Goal: Task Accomplishment & Management: Use online tool/utility

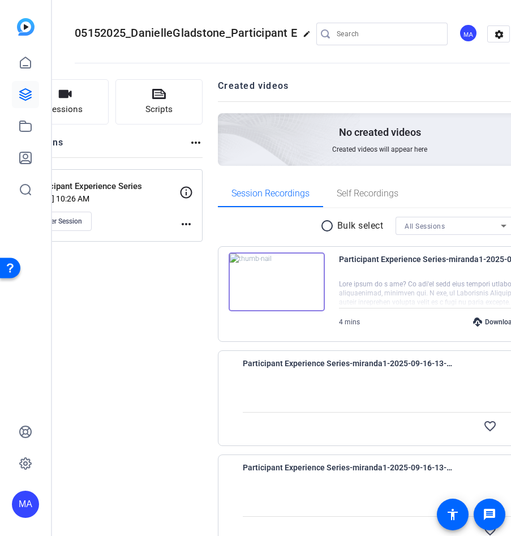
scroll to position [562, 0]
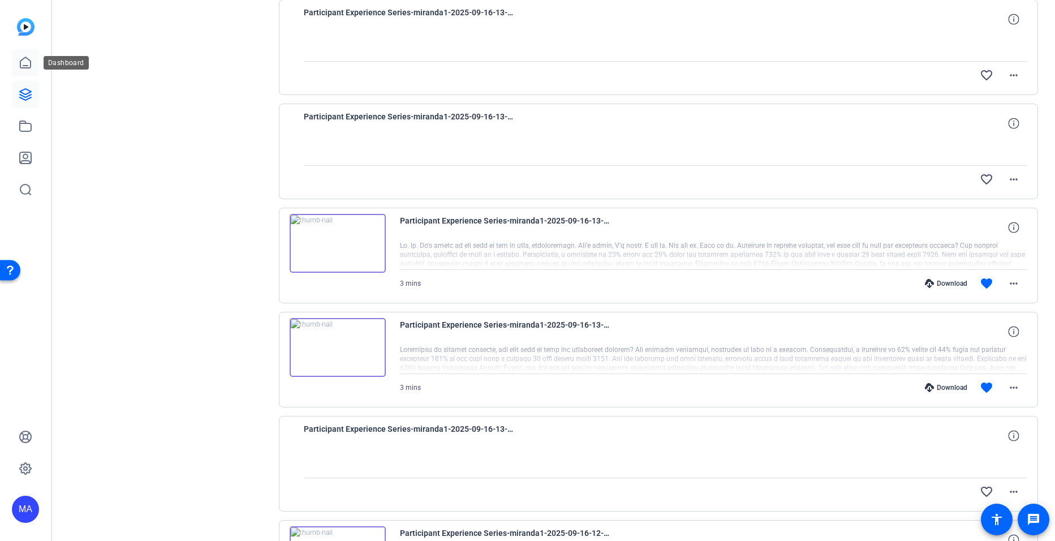
click at [21, 57] on icon at bounding box center [26, 63] width 14 height 14
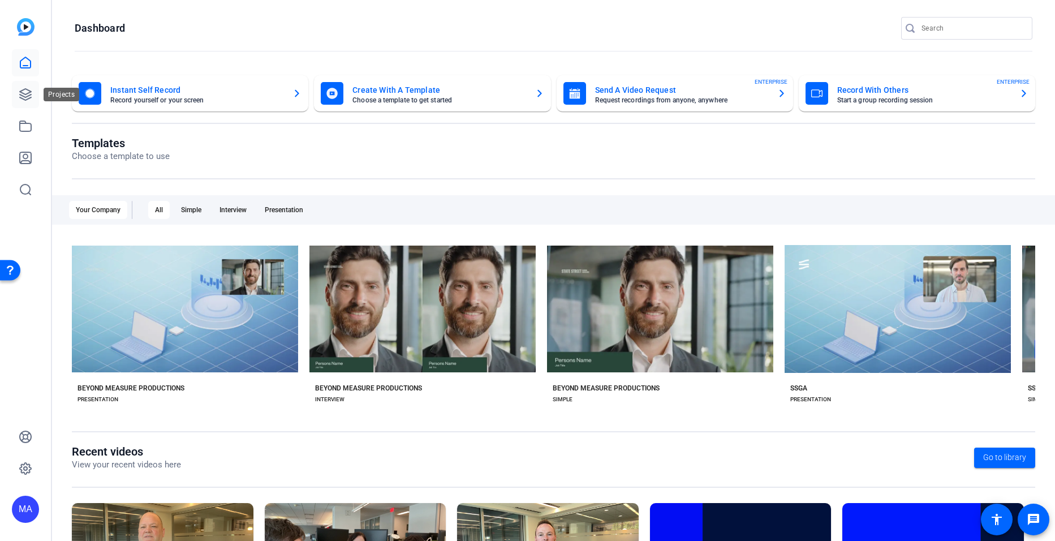
click at [30, 95] on icon at bounding box center [25, 94] width 11 height 11
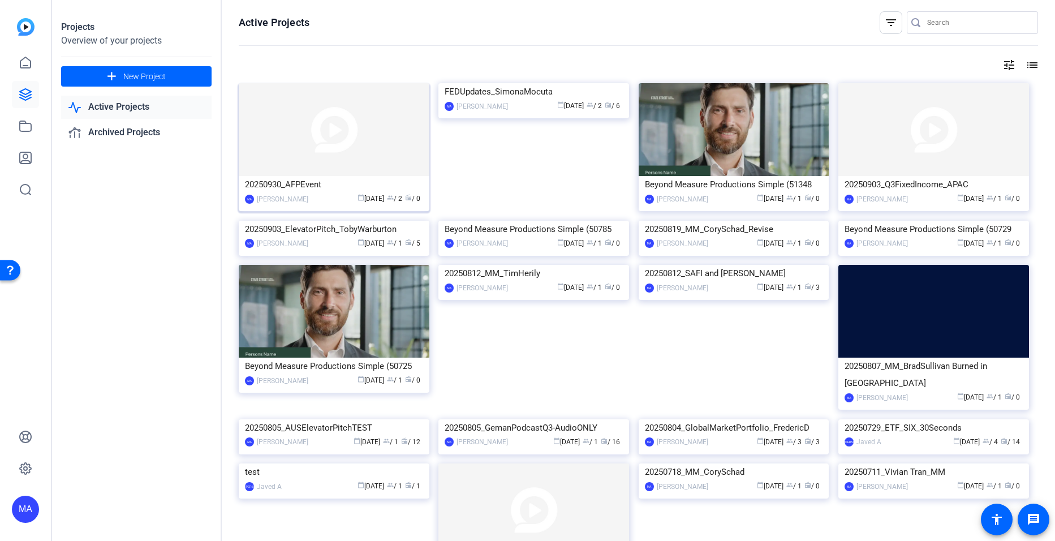
click at [317, 153] on img at bounding box center [334, 129] width 191 height 93
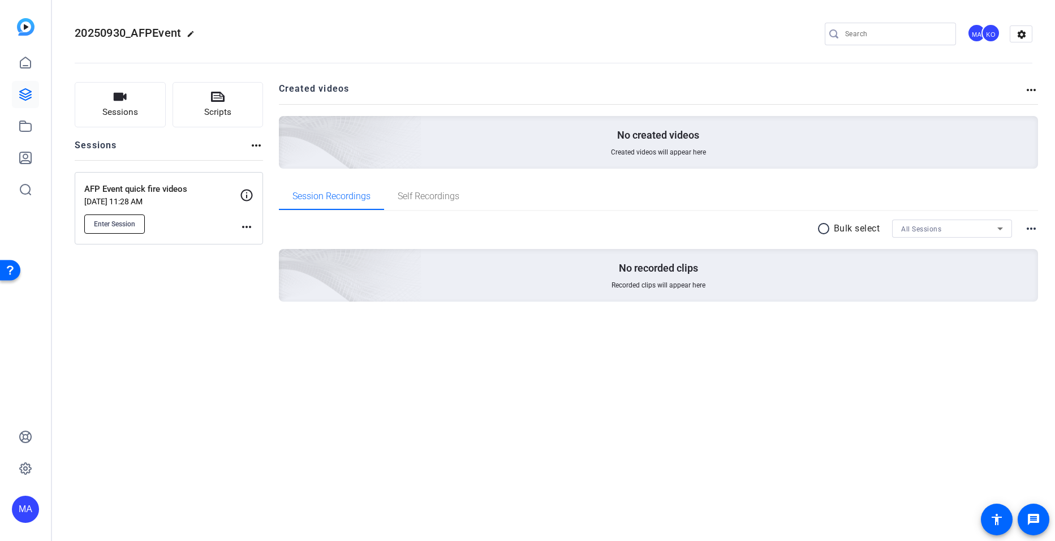
click at [139, 222] on button "Enter Session" at bounding box center [114, 223] width 61 height 19
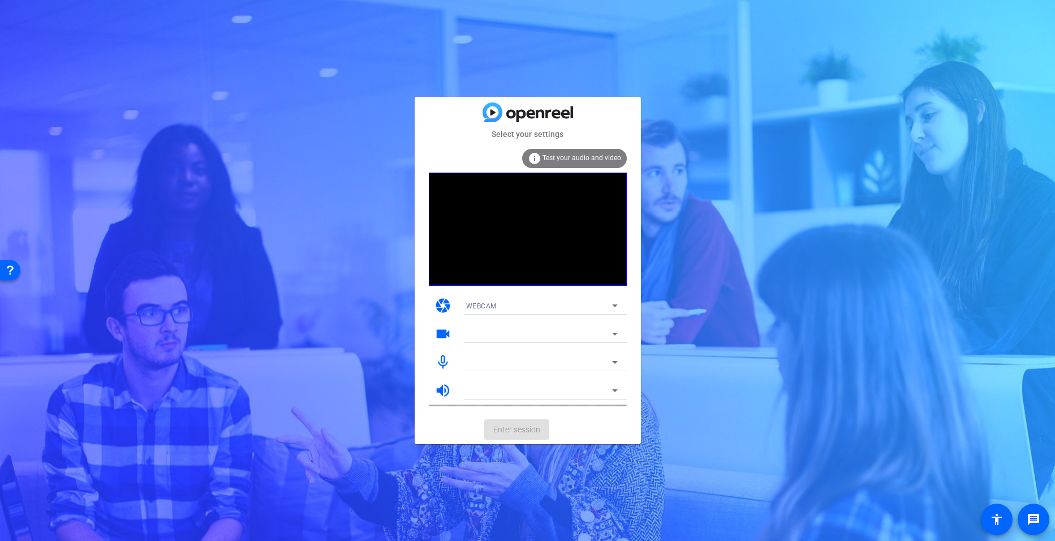
click at [715, 321] on div "Select your settings info Test your audio and video camera WEBCAM videocam mic_…" at bounding box center [527, 270] width 1055 height 541
click at [705, 243] on div "Select your settings info Test your audio and video camera WEBCAM videocam mic_…" at bounding box center [527, 270] width 1055 height 541
click at [418, 59] on div "Select your settings info Test your audio and video camera WEBCAM videocam Inte…" at bounding box center [527, 270] width 1055 height 541
click at [573, 162] on div "info Test your audio and video" at bounding box center [574, 158] width 105 height 19
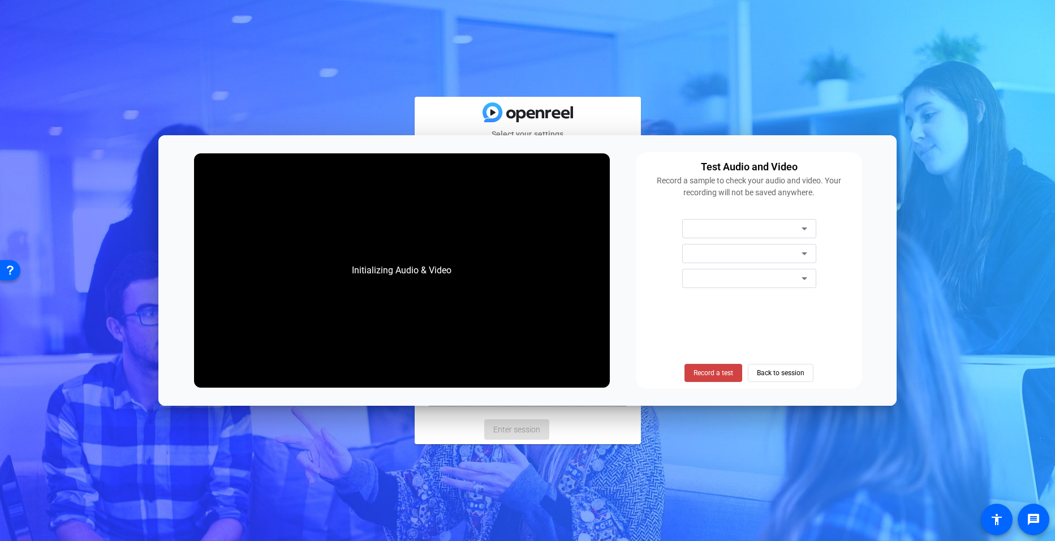
click at [18, 47] on div "Select your settings info Test your audio and video camera WEBCAM videocam Inte…" at bounding box center [527, 270] width 1055 height 541
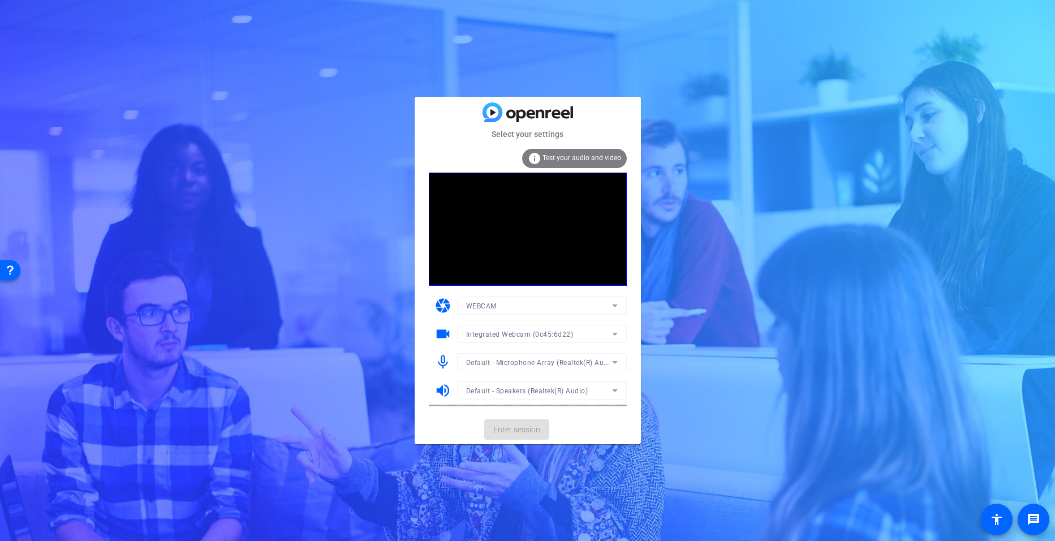
click at [778, 466] on div "Select your settings info Test your audio and video camera WEBCAM videocam Inte…" at bounding box center [527, 270] width 1055 height 541
click at [683, 421] on div "Select your settings info Test your audio and video camera WEBCAM videocam Inte…" at bounding box center [527, 270] width 1055 height 541
click at [1028, 61] on div "Select your settings info Test your audio and video camera WEBCAM videocam Inte…" at bounding box center [527, 270] width 1055 height 541
click at [604, 27] on div "Select your settings info Test your audio and video camera WEBCAM videocam Inte…" at bounding box center [527, 270] width 1055 height 541
click at [1029, 61] on div "Select your settings info Test your audio and video camera WEBCAM videocam Inte…" at bounding box center [527, 270] width 1055 height 541
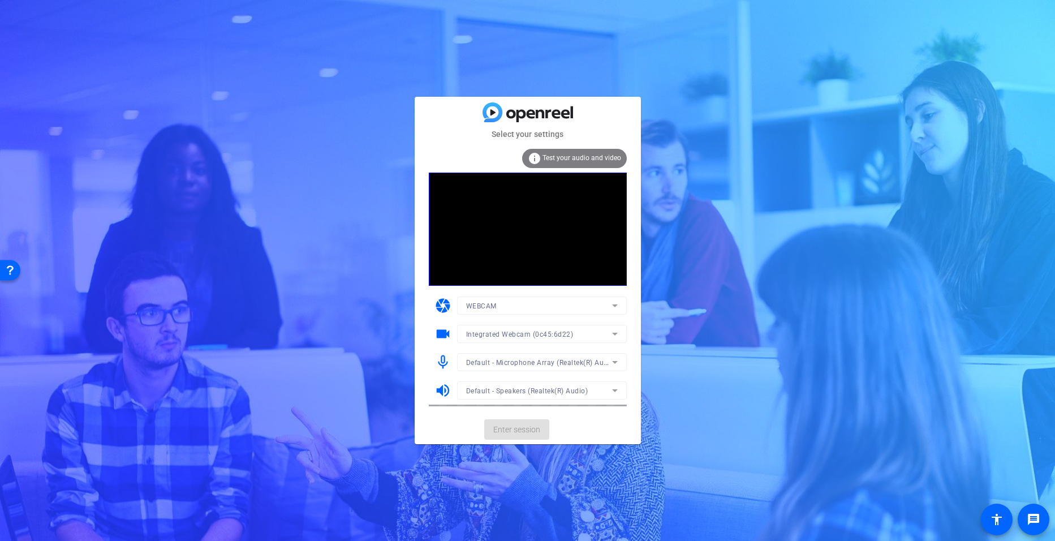
click at [1029, 61] on div "Select your settings info Test your audio and video camera WEBCAM videocam Inte…" at bounding box center [527, 270] width 1055 height 541
click at [718, 215] on div "Select your settings info Test your audio and video camera WEBCAM videocam Inte…" at bounding box center [527, 270] width 1055 height 541
click at [529, 428] on span "Enter session" at bounding box center [516, 430] width 47 height 12
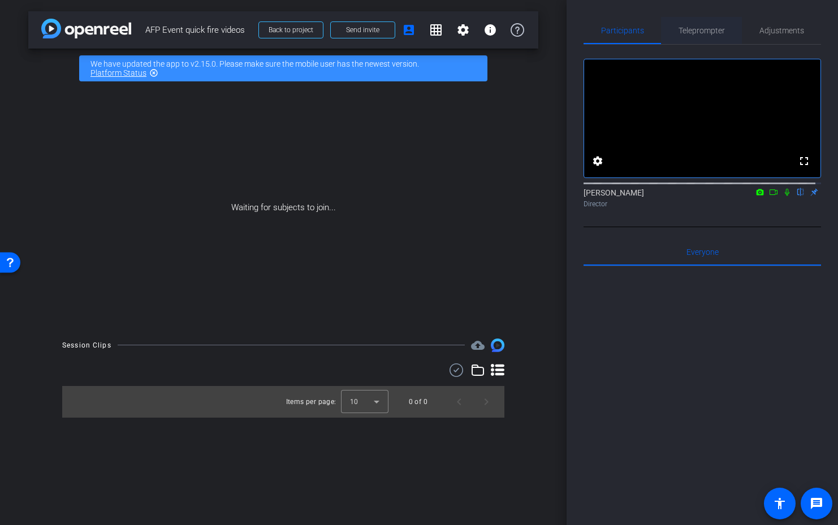
click at [705, 44] on span "Teleprompter" at bounding box center [702, 30] width 46 height 27
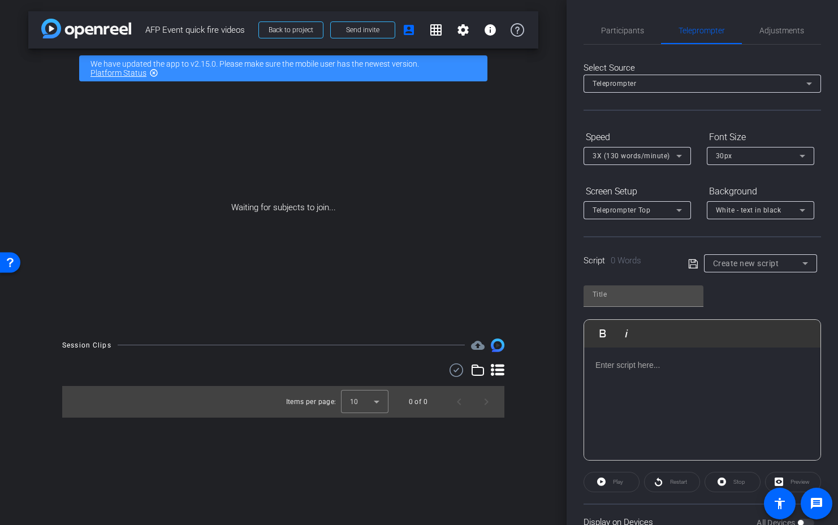
click at [650, 379] on div at bounding box center [702, 404] width 236 height 113
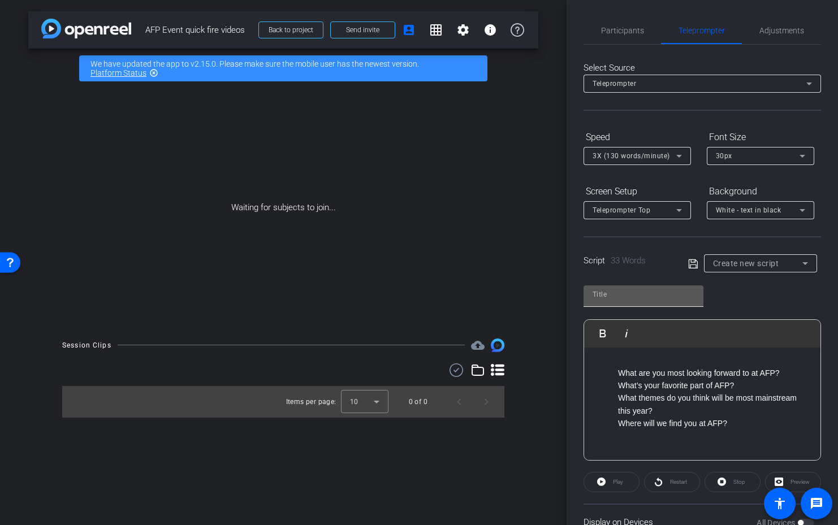
click at [653, 299] on input "text" at bounding box center [644, 295] width 102 height 14
type input "AFP Questions"
click at [693, 267] on icon at bounding box center [693, 264] width 10 height 14
click at [617, 376] on ol "What are you most looking forward to at AFP? What’s your favorite part of AFP? …" at bounding box center [703, 398] width 214 height 63
click at [615, 389] on ol "1. What are you most looking forward to at AFP? What’s your favorite part of AF…" at bounding box center [703, 398] width 214 height 63
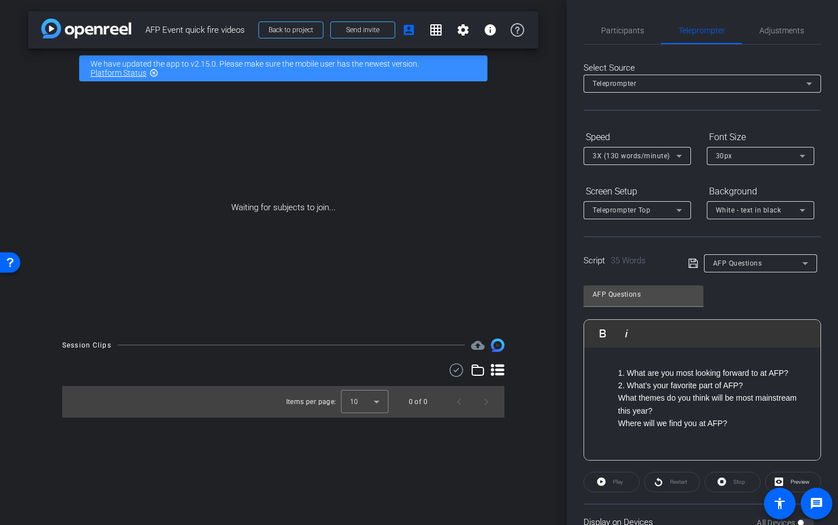
click at [618, 398] on p "What themes do you think will be most mainstream this year?" at bounding box center [713, 404] width 191 height 25
click at [616, 411] on ol "1. What are you most looking forward to at AFP? 2. What’s your favorite part of…" at bounding box center [703, 398] width 214 height 63
click at [626, 426] on p "Where will we find you at AFP?" at bounding box center [713, 423] width 191 height 12
click at [619, 424] on p "Where will we find you at AFP?" at bounding box center [713, 423] width 191 height 12
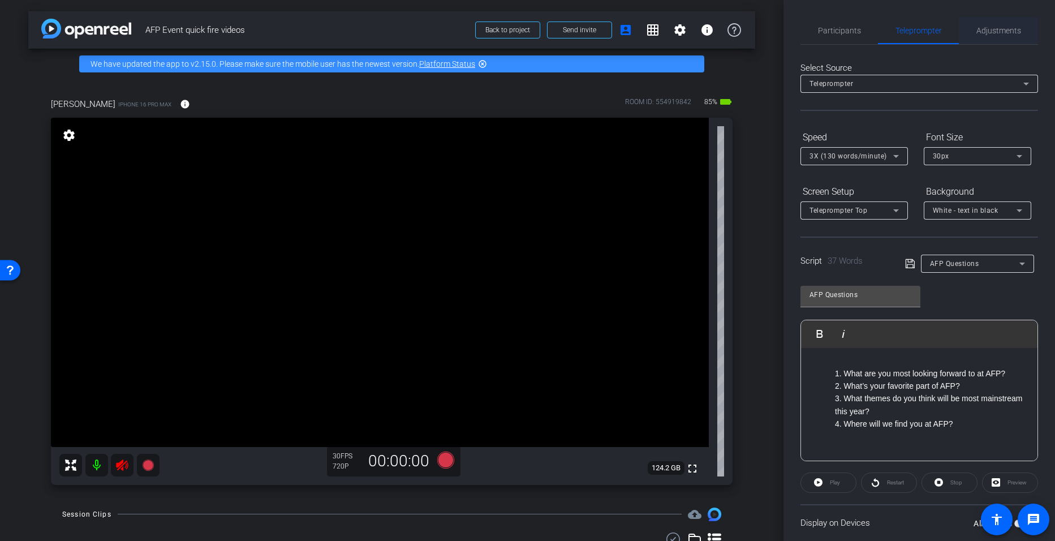
click at [978, 31] on span "Adjustments" at bounding box center [998, 31] width 45 height 8
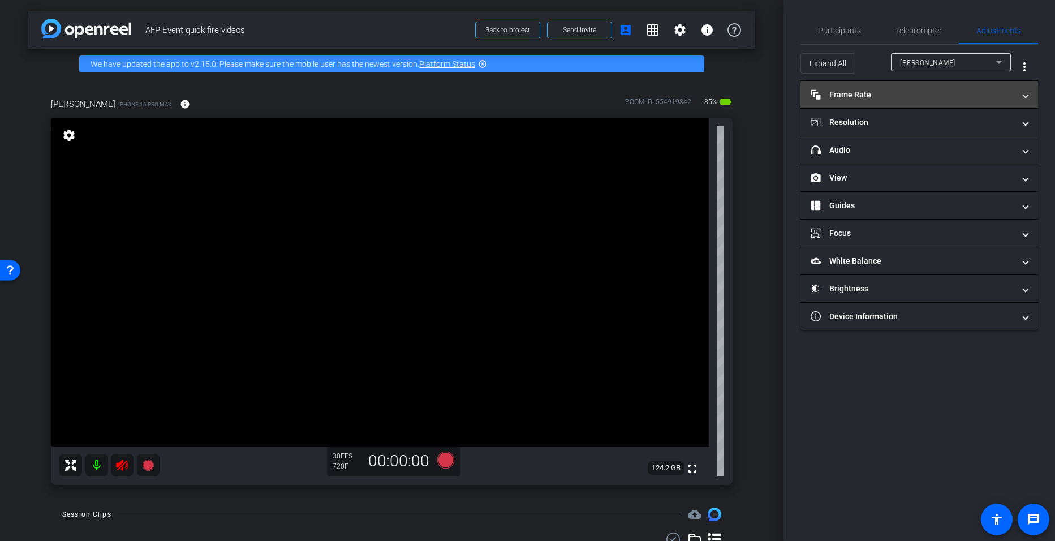
click at [979, 95] on mat-panel-title "Frame Rate Frame Rate" at bounding box center [913, 95] width 204 height 12
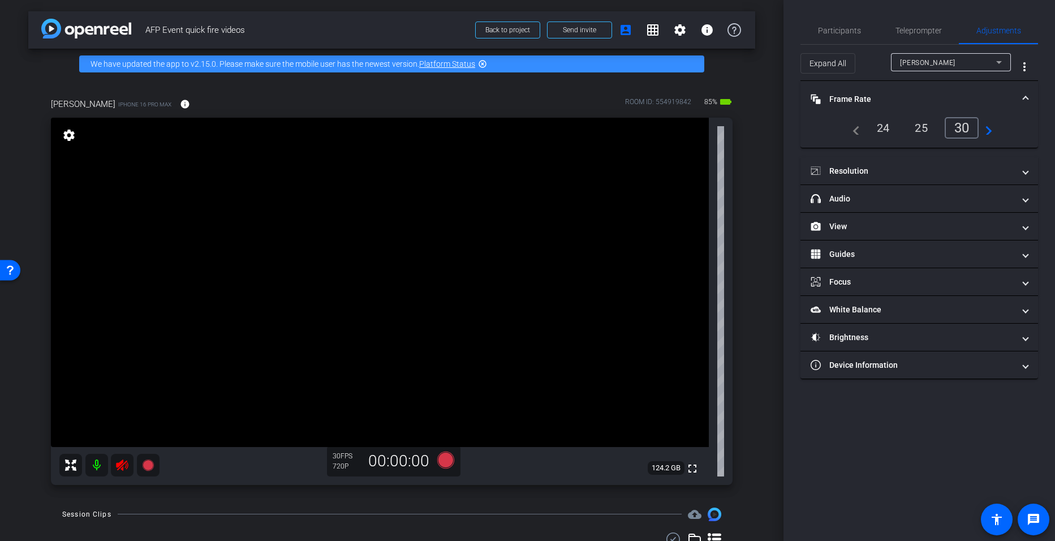
click at [882, 130] on div "24" at bounding box center [883, 127] width 30 height 19
click at [120, 462] on icon at bounding box center [122, 464] width 12 height 11
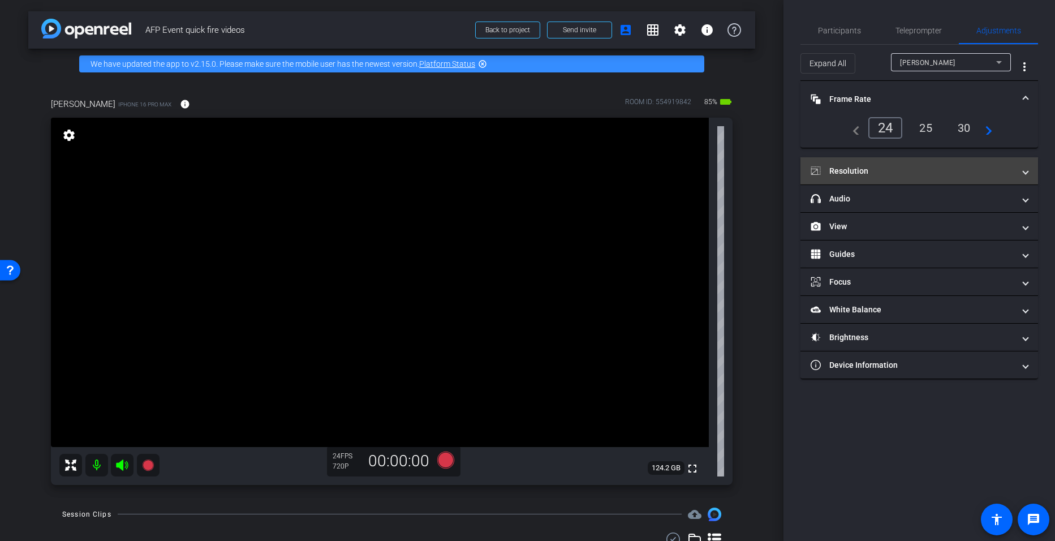
click at [924, 165] on mat-panel-title "Resolution" at bounding box center [913, 171] width 204 height 12
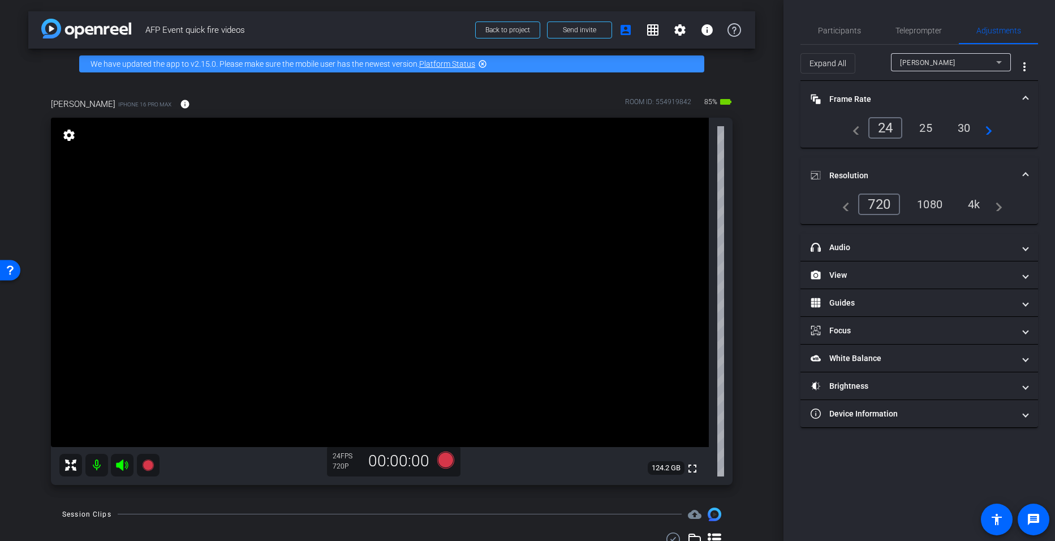
click at [971, 206] on div "4k" at bounding box center [973, 204] width 29 height 19
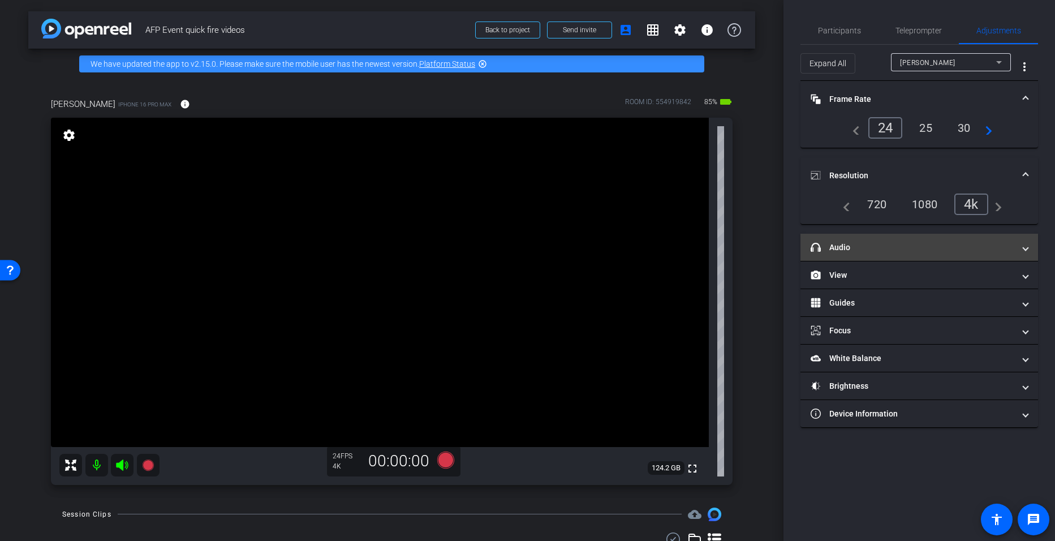
click at [913, 256] on mat-expansion-panel-header "headphone icon Audio" at bounding box center [919, 247] width 238 height 27
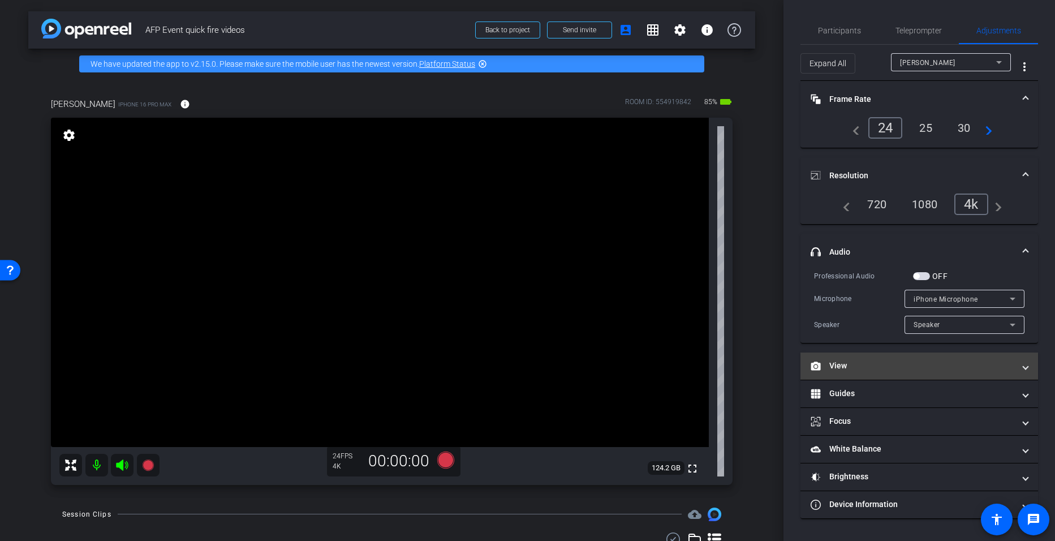
click at [915, 366] on mat-panel-title "View" at bounding box center [913, 366] width 204 height 12
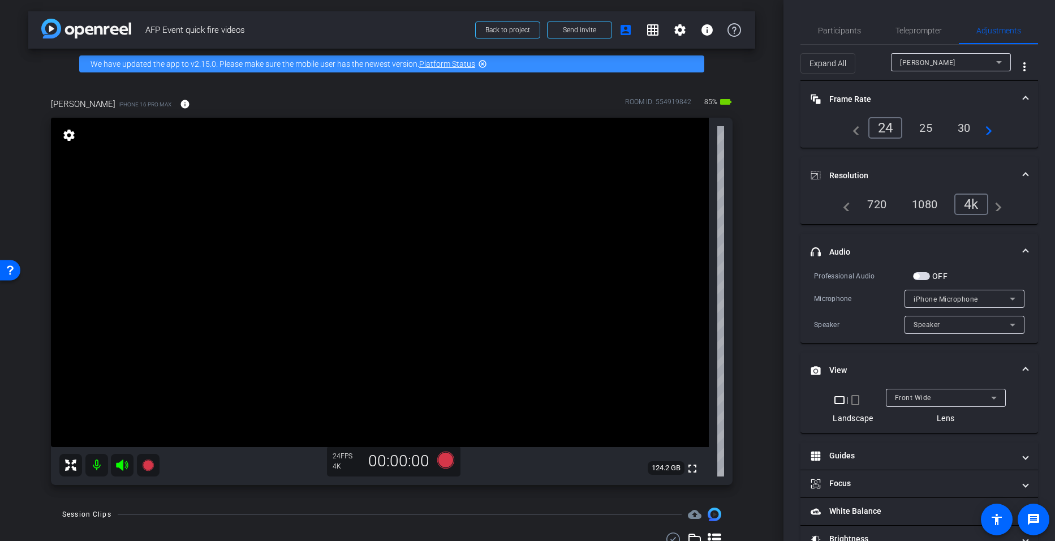
click at [848, 402] on mat-icon "crop_portrait" at bounding box center [855, 400] width 14 height 14
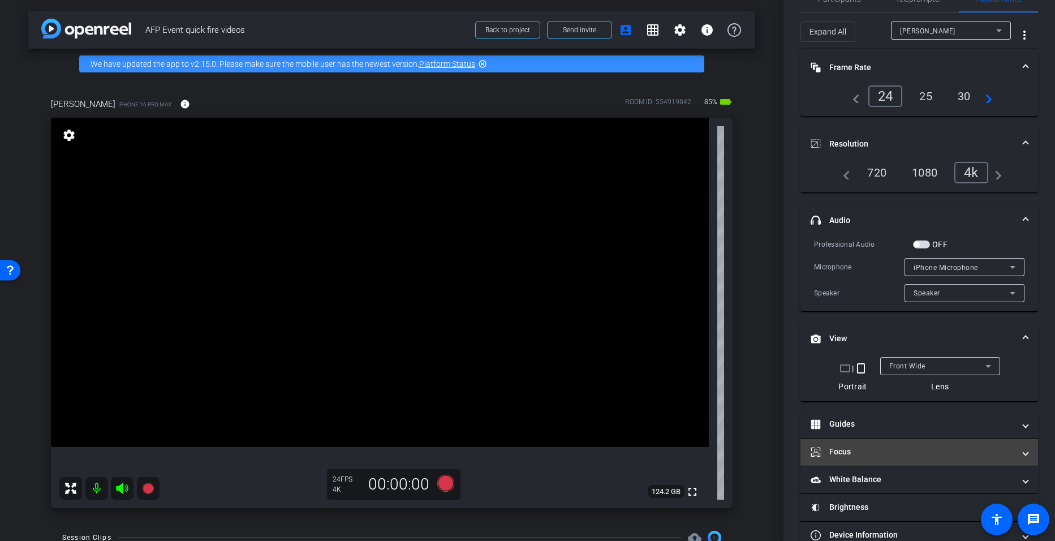
scroll to position [57, 0]
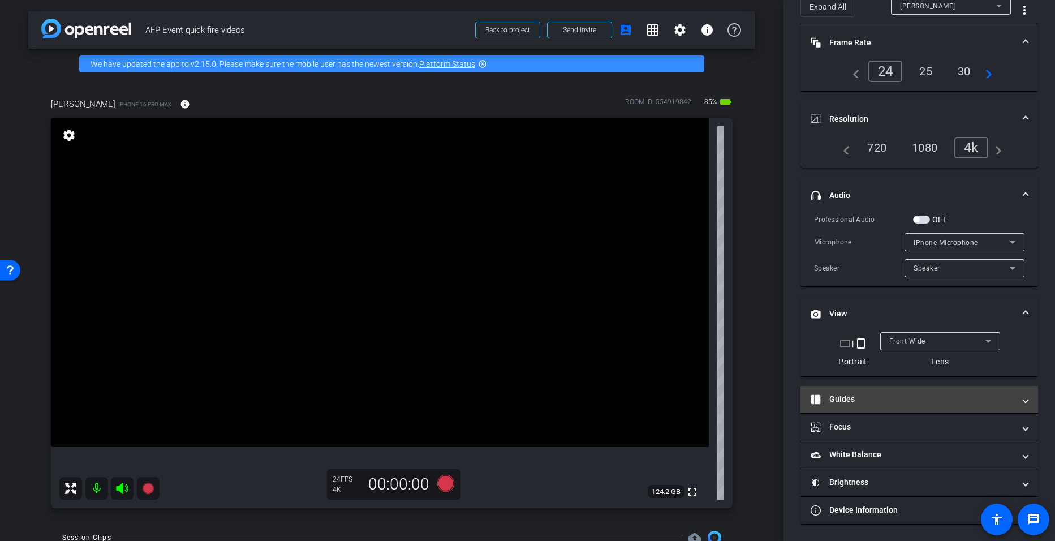
click at [912, 404] on mat-panel-title "Guides" at bounding box center [913, 399] width 204 height 12
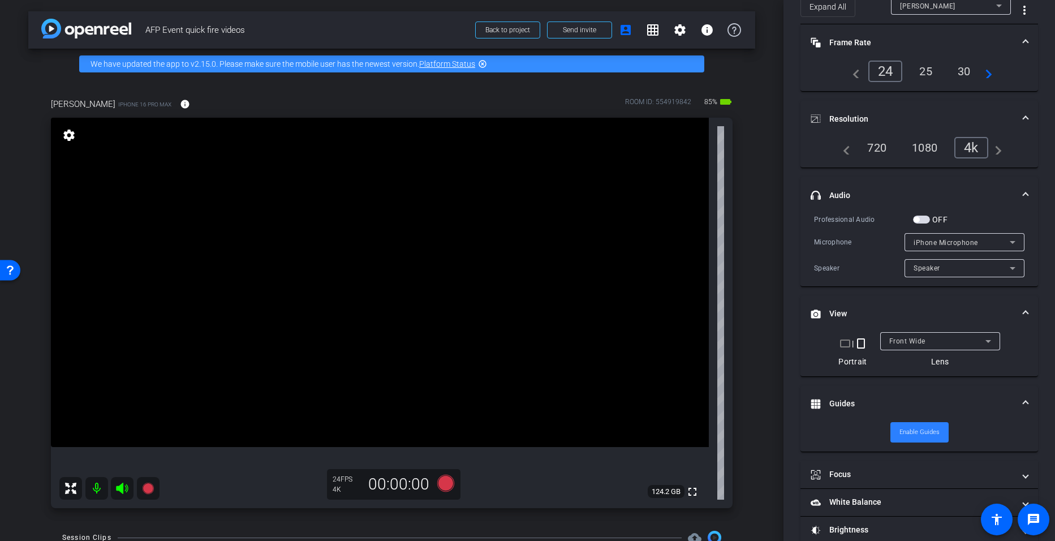
click at [920, 429] on span "Enable Guides" at bounding box center [919, 432] width 40 height 17
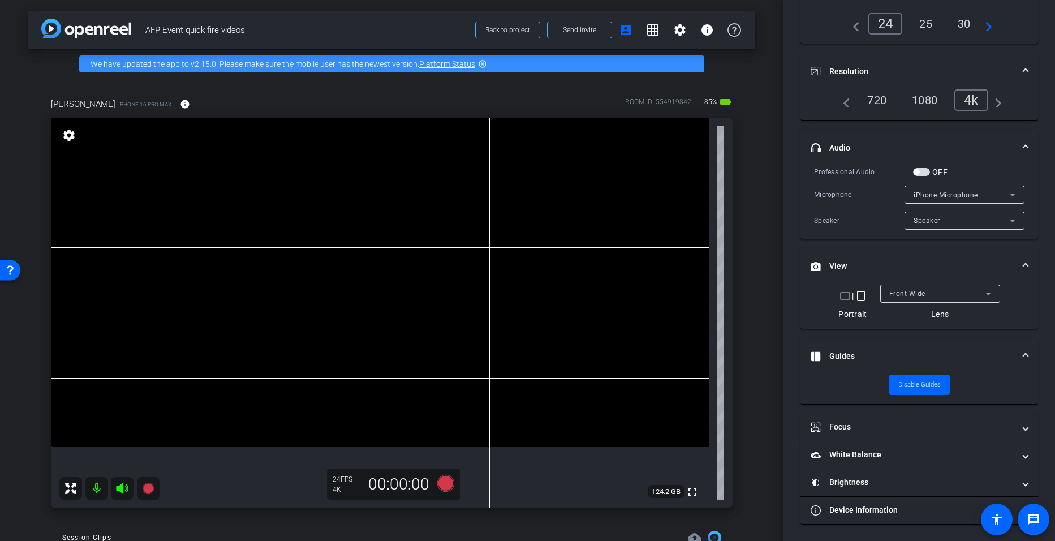
scroll to position [0, 0]
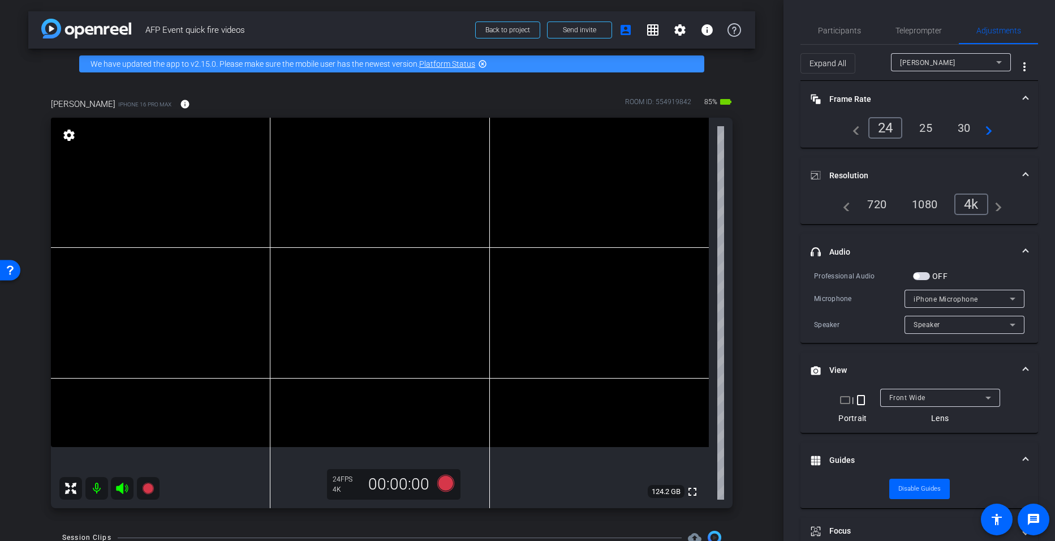
click at [939, 175] on mat-panel-title "Resolution" at bounding box center [913, 176] width 204 height 12
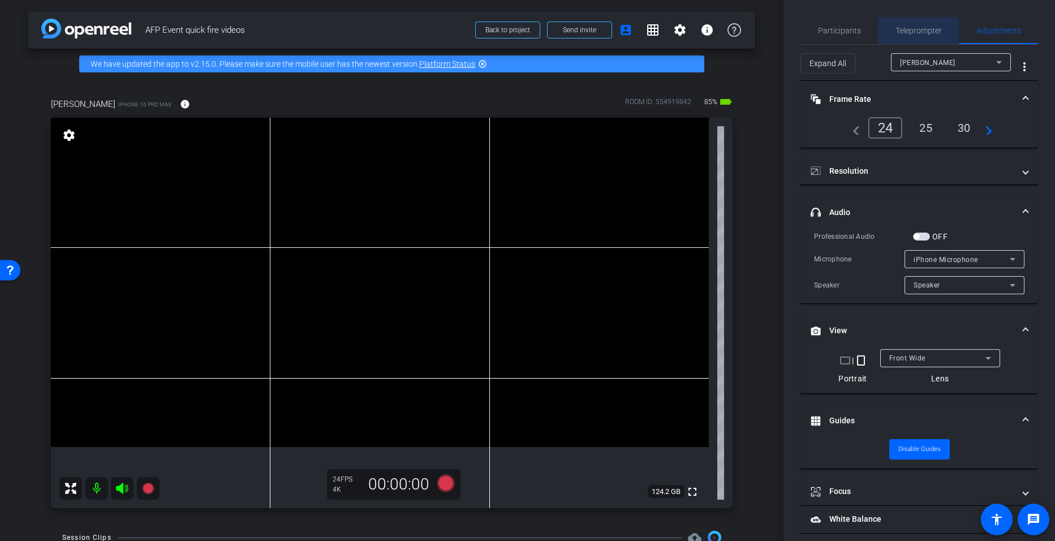
click at [904, 29] on span "Teleprompter" at bounding box center [918, 31] width 46 height 8
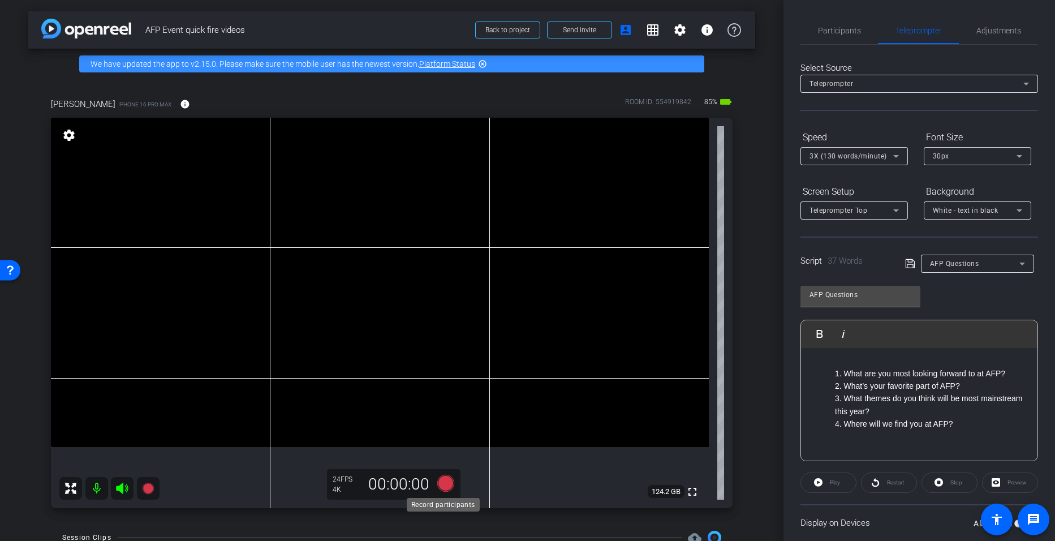
click at [440, 478] on icon at bounding box center [445, 483] width 17 height 17
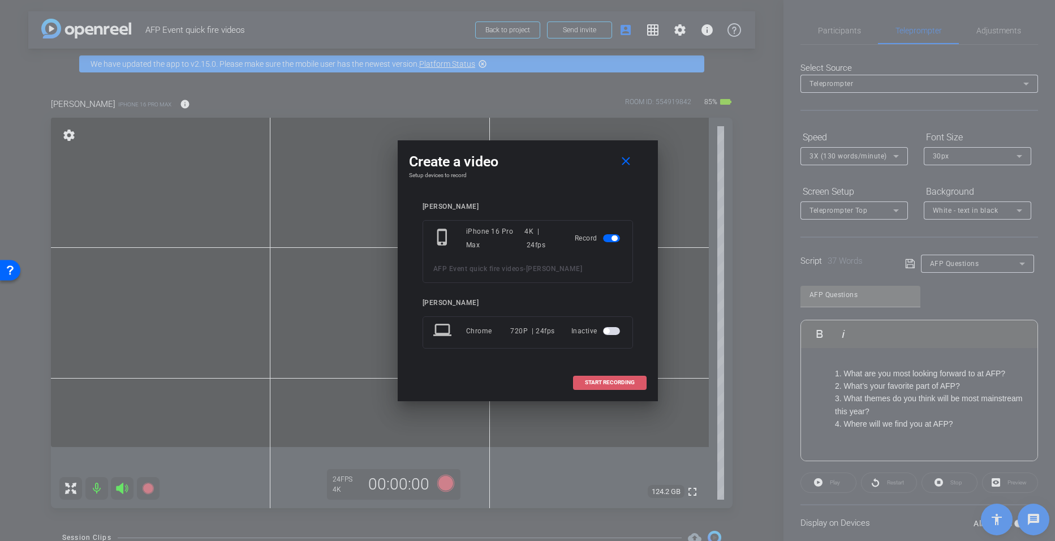
click at [606, 380] on span "START RECORDING" at bounding box center [610, 383] width 50 height 6
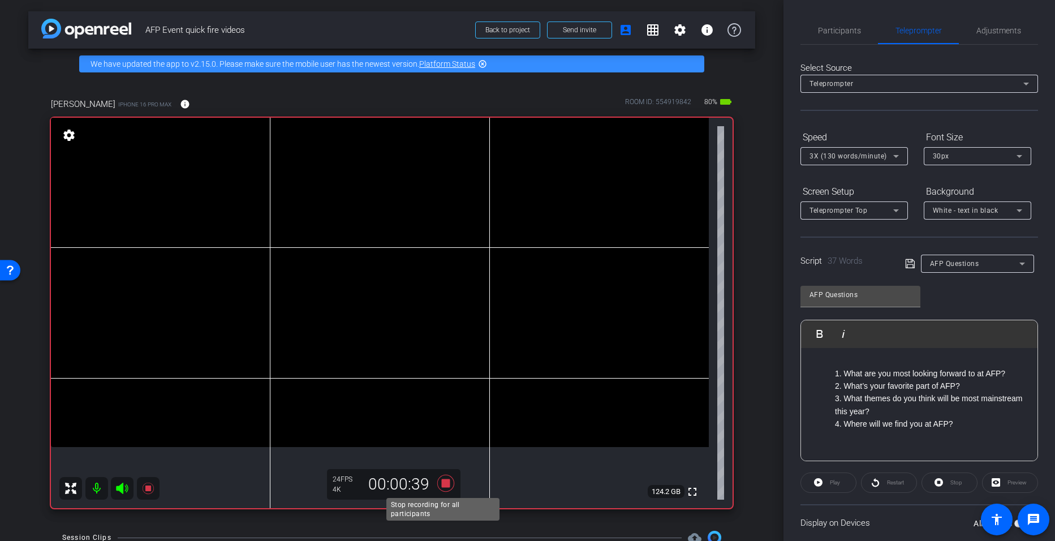
click at [438, 481] on icon at bounding box center [445, 483] width 27 height 20
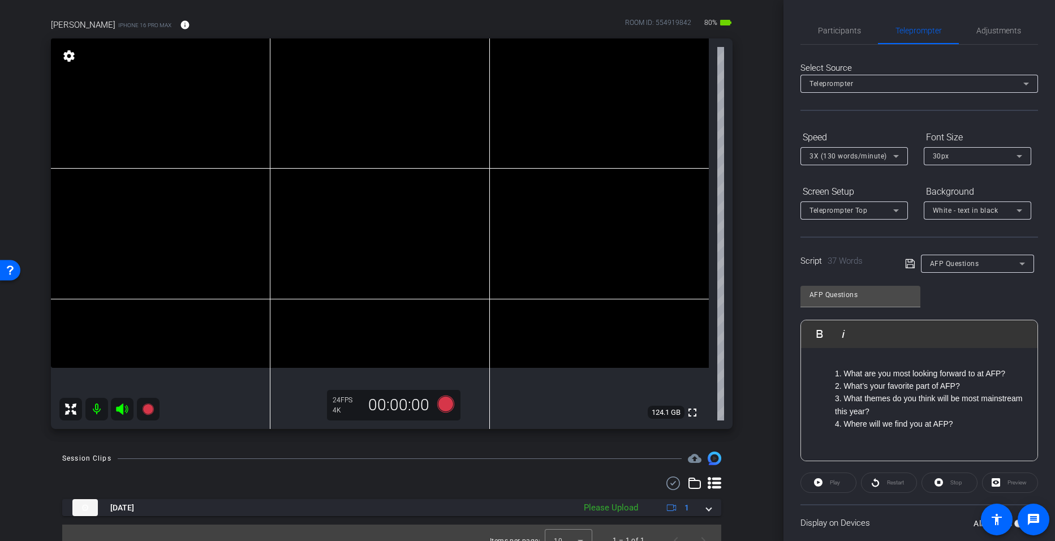
scroll to position [80, 0]
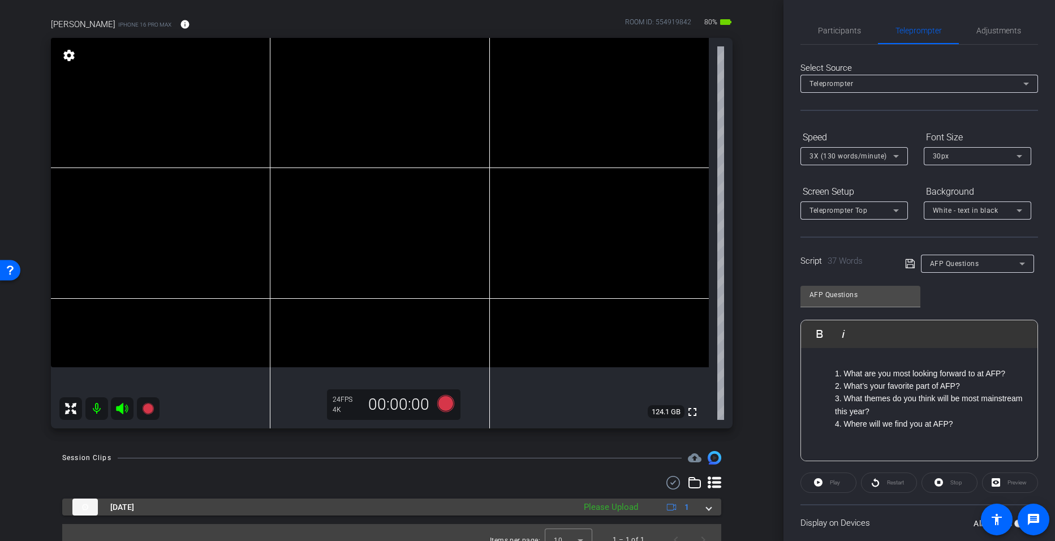
click at [619, 507] on div "Please Upload" at bounding box center [611, 507] width 66 height 13
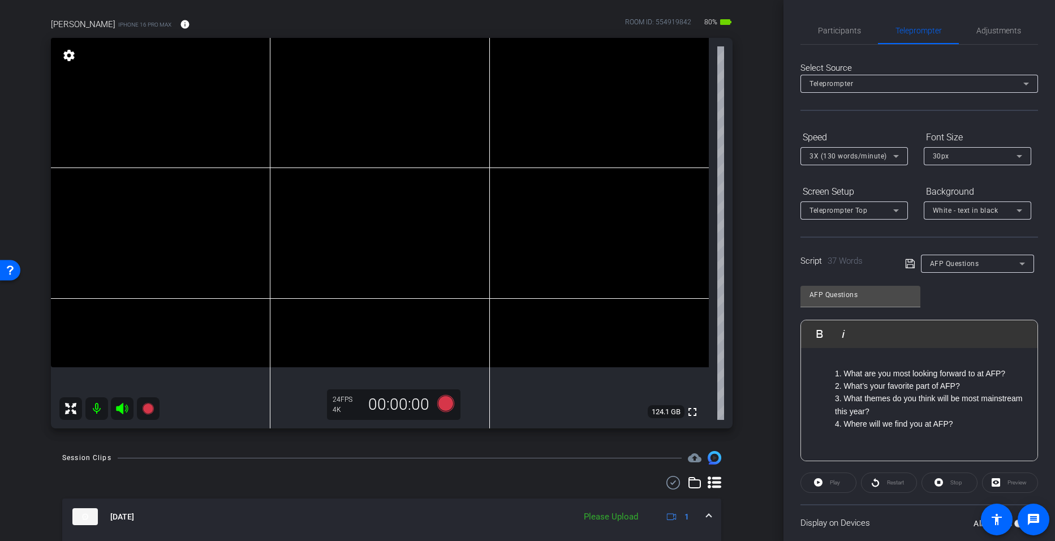
scroll to position [124, 0]
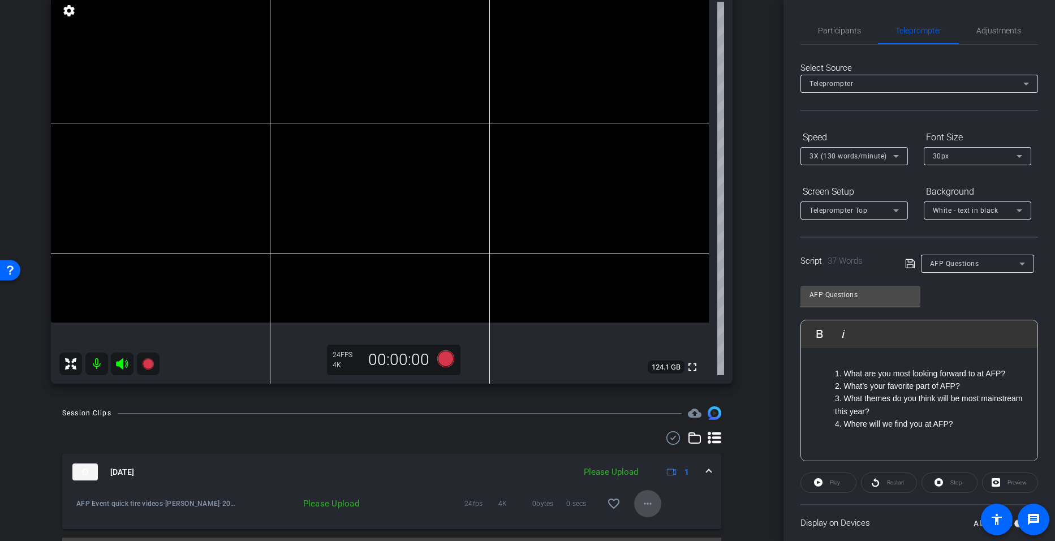
click at [641, 500] on mat-icon "more_horiz" at bounding box center [648, 504] width 14 height 14
click at [661, 448] on span "Upload" at bounding box center [660, 452] width 45 height 14
click at [610, 503] on mat-icon "favorite_border" at bounding box center [614, 504] width 14 height 14
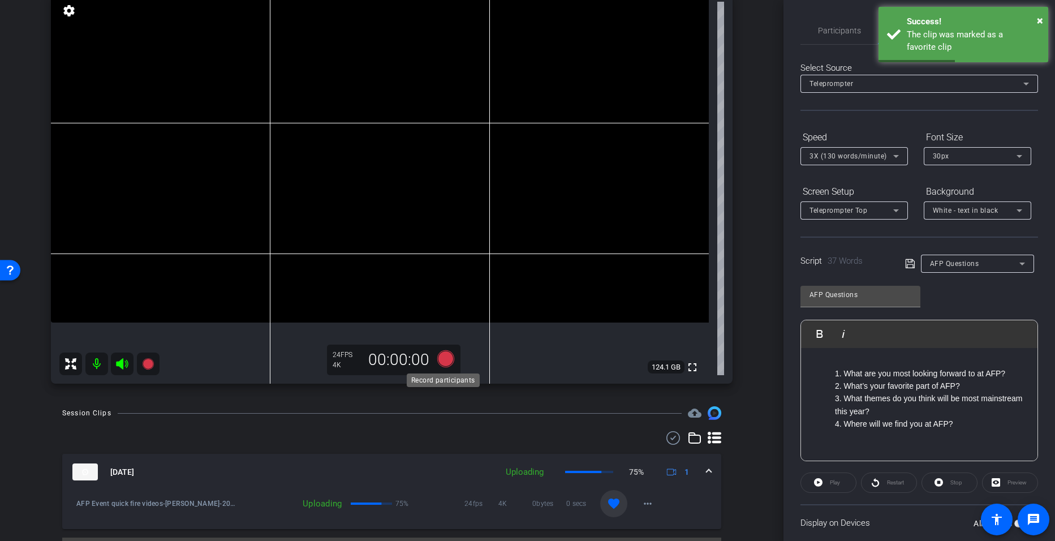
click at [443, 361] on icon at bounding box center [445, 358] width 17 height 17
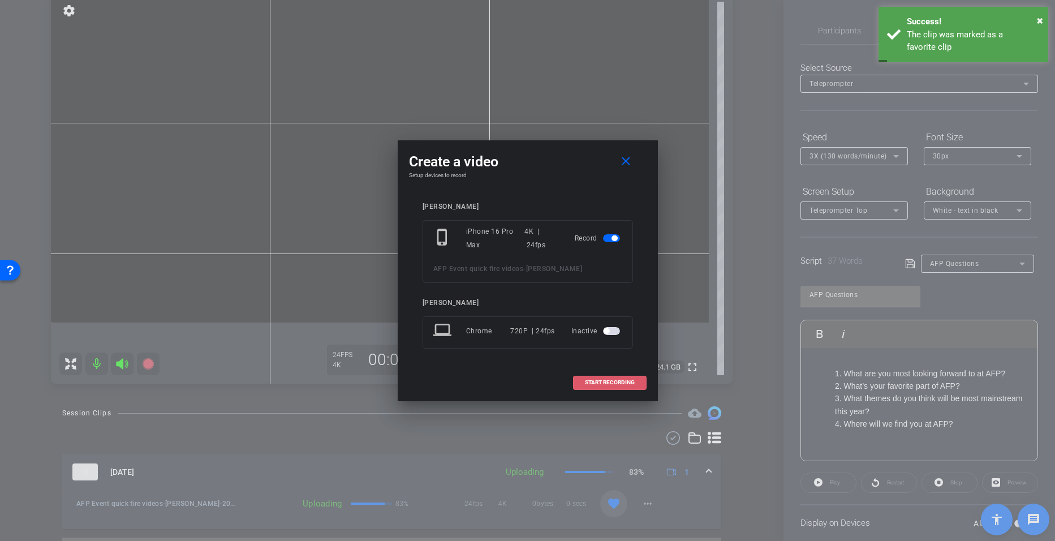
click at [595, 383] on span "START RECORDING" at bounding box center [610, 383] width 50 height 6
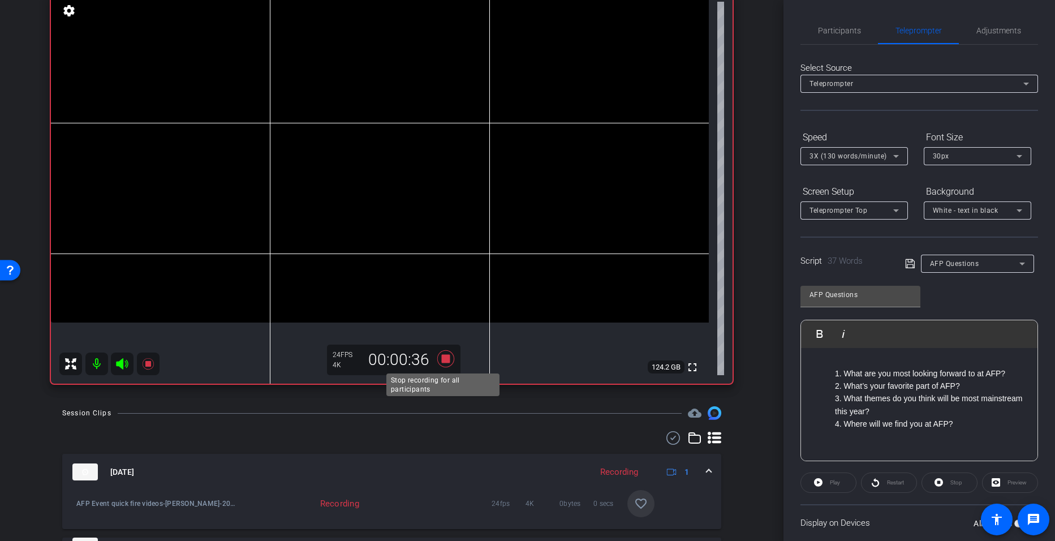
click at [438, 360] on icon at bounding box center [445, 358] width 27 height 20
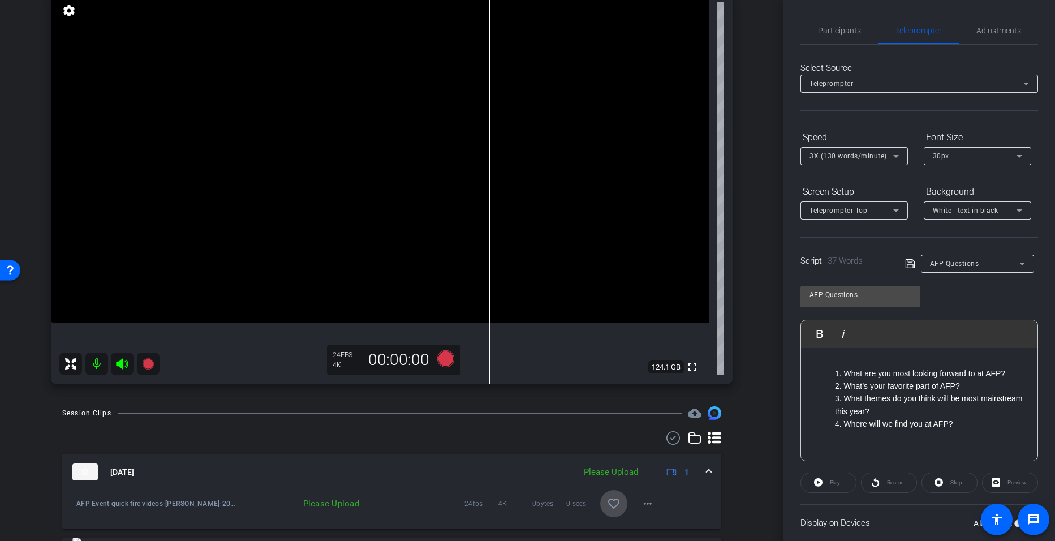
click at [607, 506] on mat-icon "favorite_border" at bounding box center [614, 504] width 14 height 14
click at [440, 355] on icon at bounding box center [445, 358] width 17 height 17
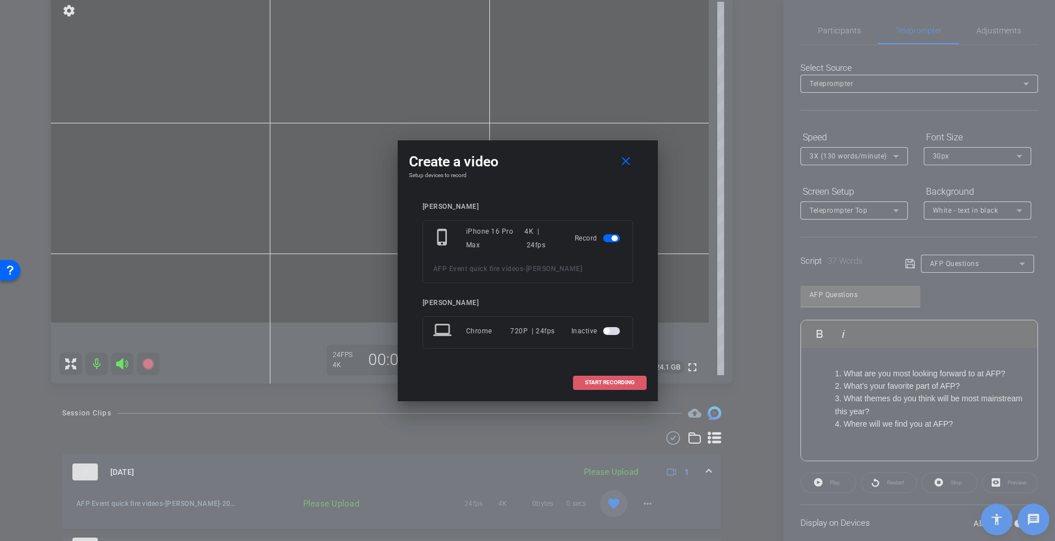
click at [587, 386] on span at bounding box center [610, 382] width 72 height 27
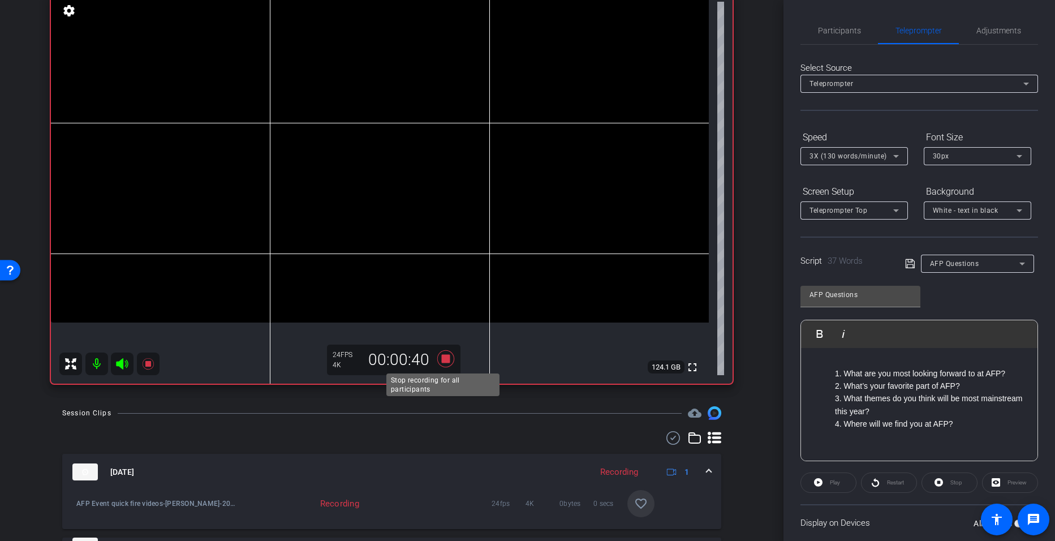
click at [442, 360] on icon at bounding box center [445, 358] width 17 height 17
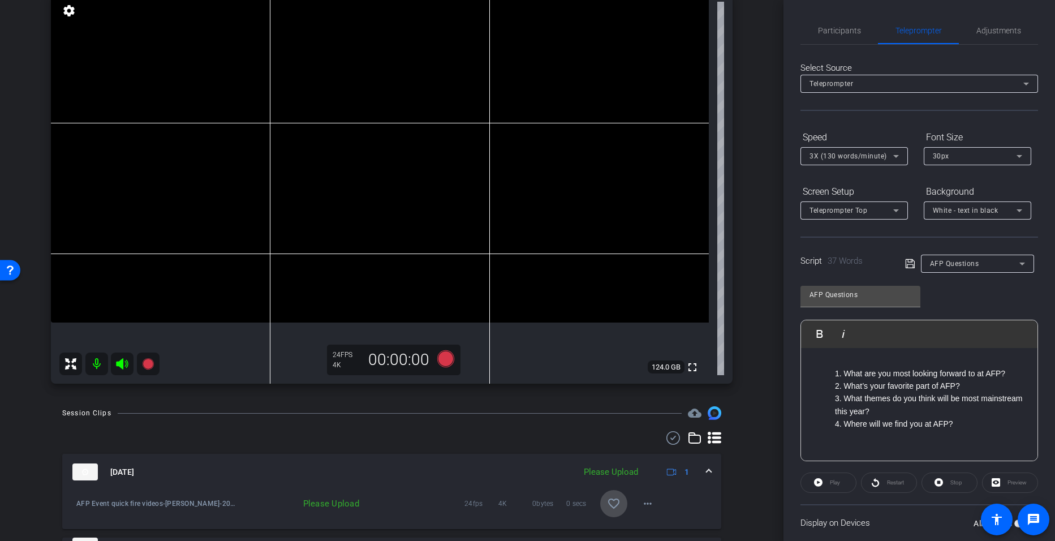
click at [607, 501] on mat-icon "favorite_border" at bounding box center [614, 504] width 14 height 14
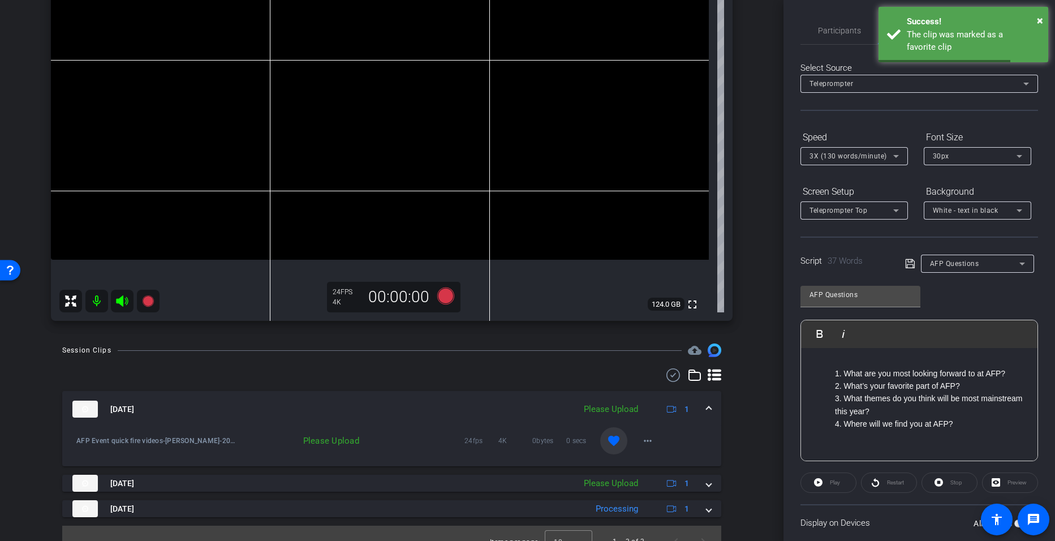
scroll to position [188, 0]
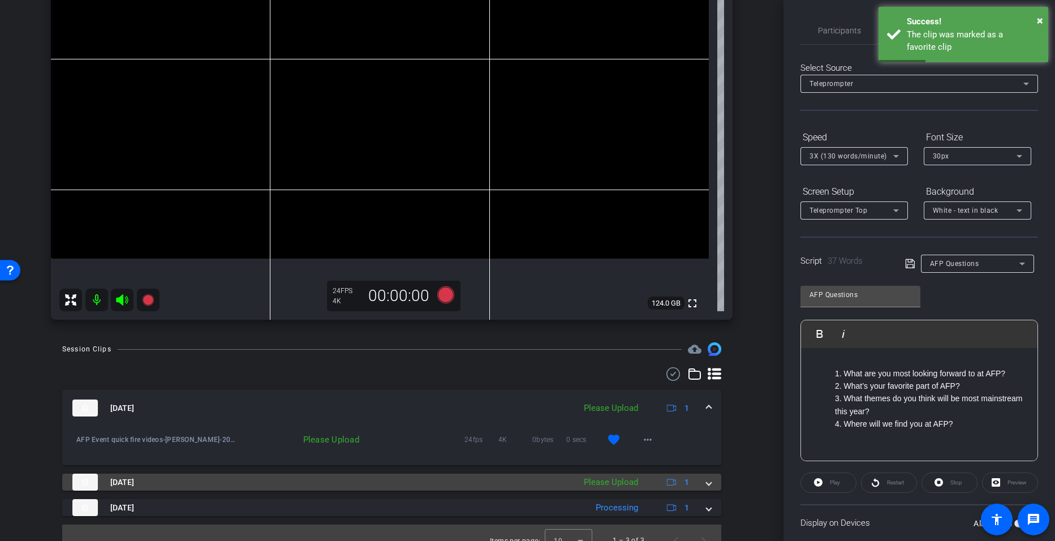
click at [696, 481] on div "Sep 24, 2025 Please Upload 1" at bounding box center [389, 481] width 634 height 17
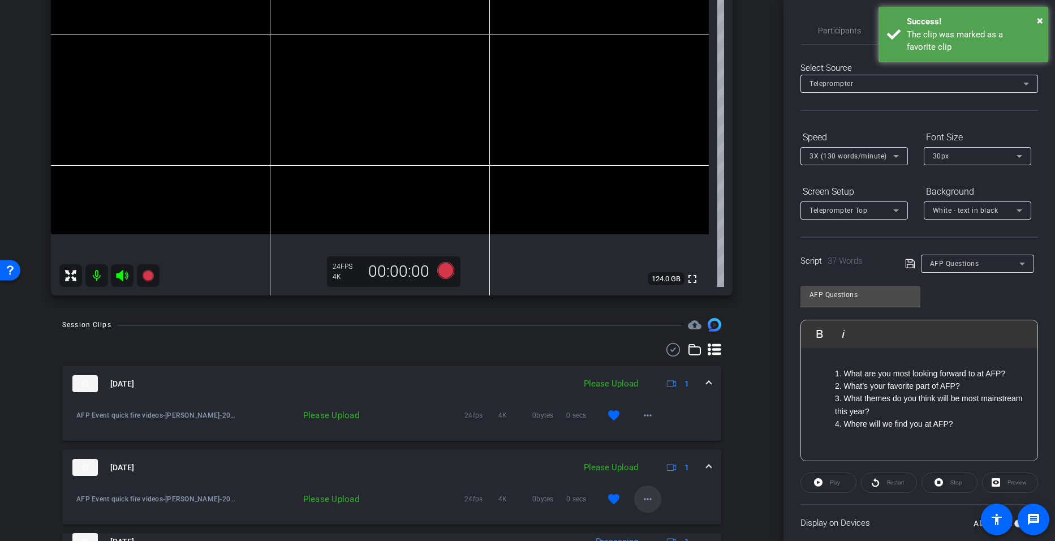
scroll to position [214, 0]
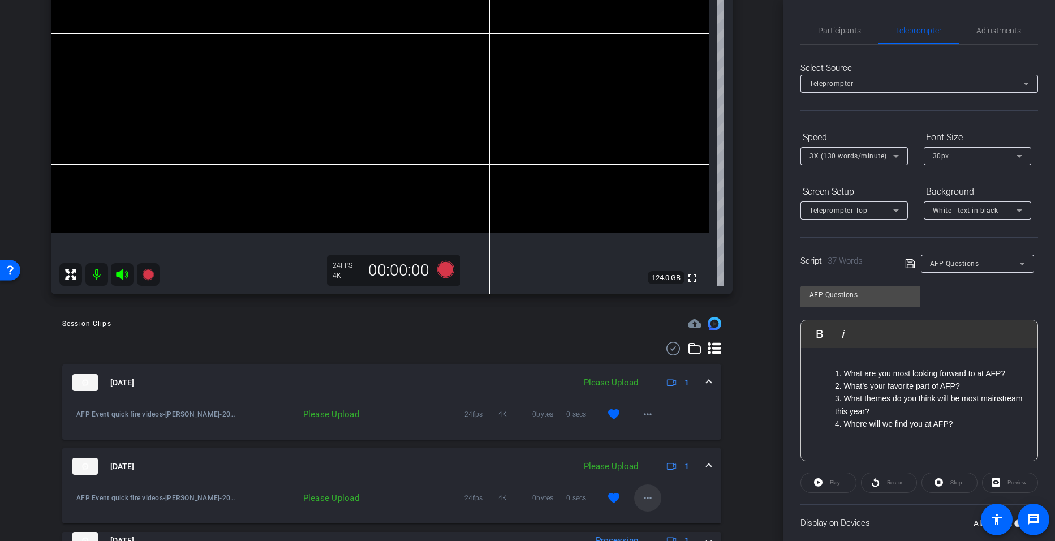
click at [641, 500] on mat-icon "more_horiz" at bounding box center [648, 498] width 14 height 14
click at [650, 449] on span "Upload" at bounding box center [660, 446] width 45 height 14
click at [641, 412] on mat-icon "more_horiz" at bounding box center [648, 414] width 14 height 14
click at [648, 433] on span "Upload" at bounding box center [660, 438] width 45 height 14
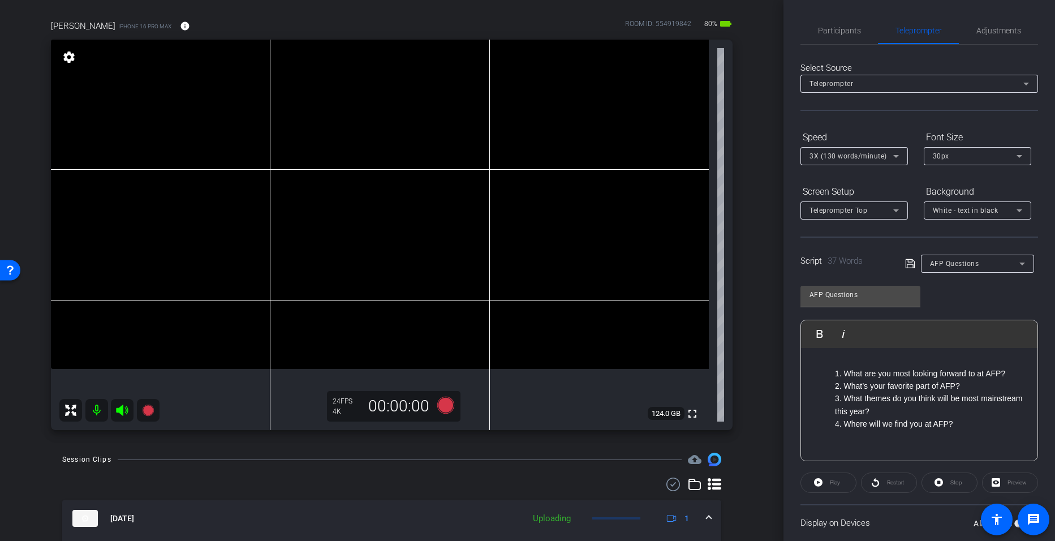
scroll to position [77, 0]
click at [438, 405] on icon at bounding box center [445, 405] width 17 height 17
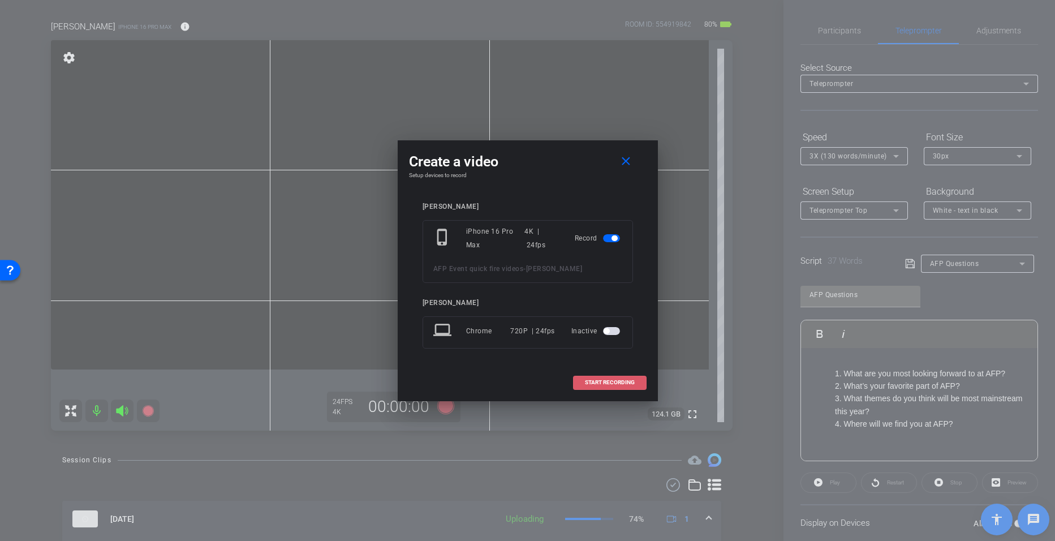
click at [590, 382] on span "START RECORDING" at bounding box center [610, 383] width 50 height 6
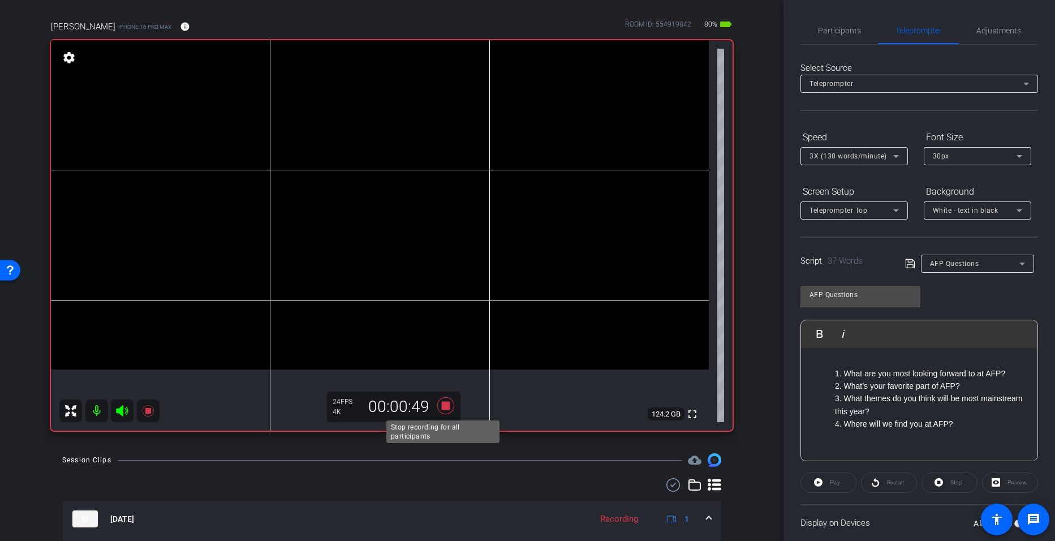
click at [441, 406] on icon at bounding box center [445, 405] width 17 height 17
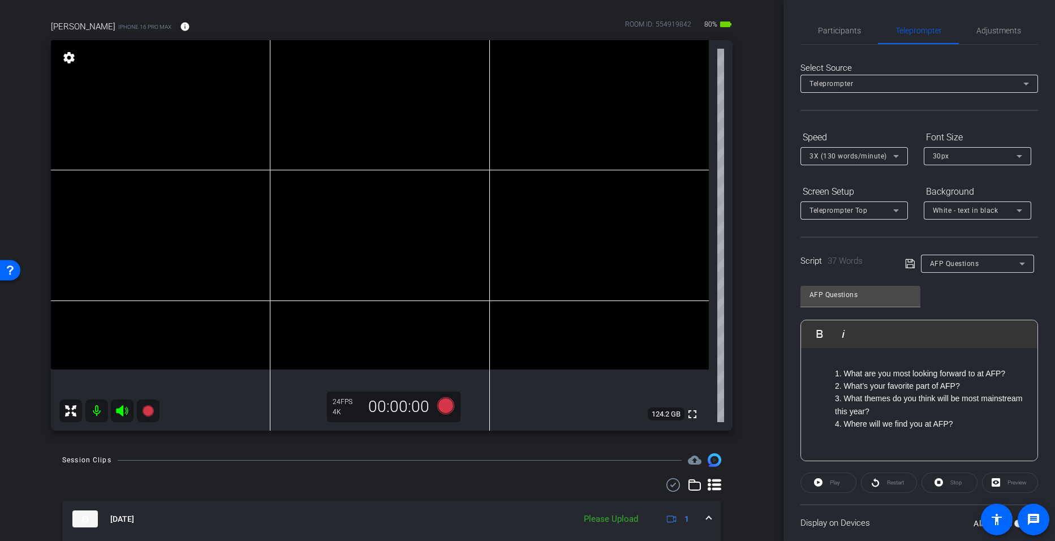
scroll to position [133, 0]
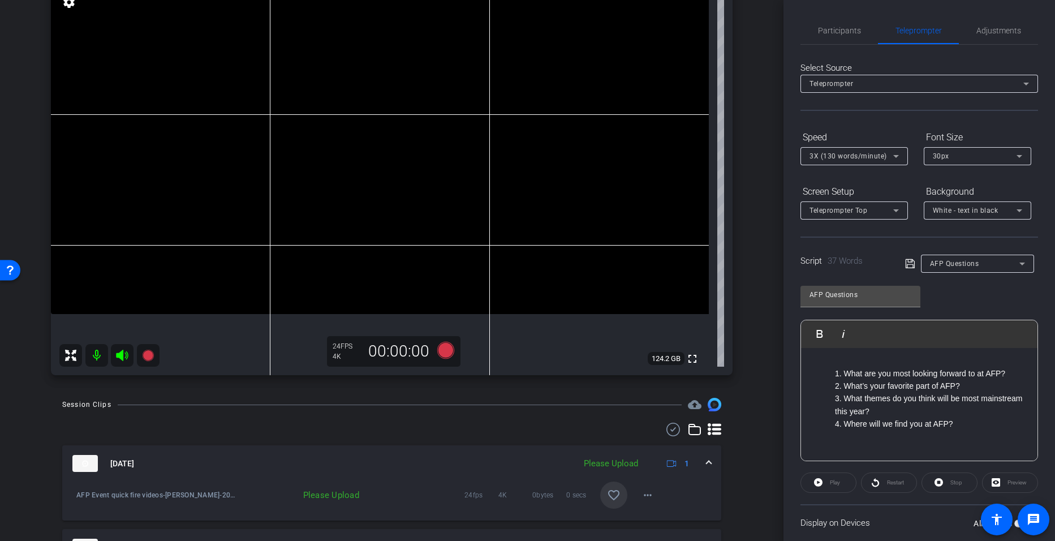
click at [612, 489] on mat-icon "favorite_border" at bounding box center [614, 495] width 14 height 14
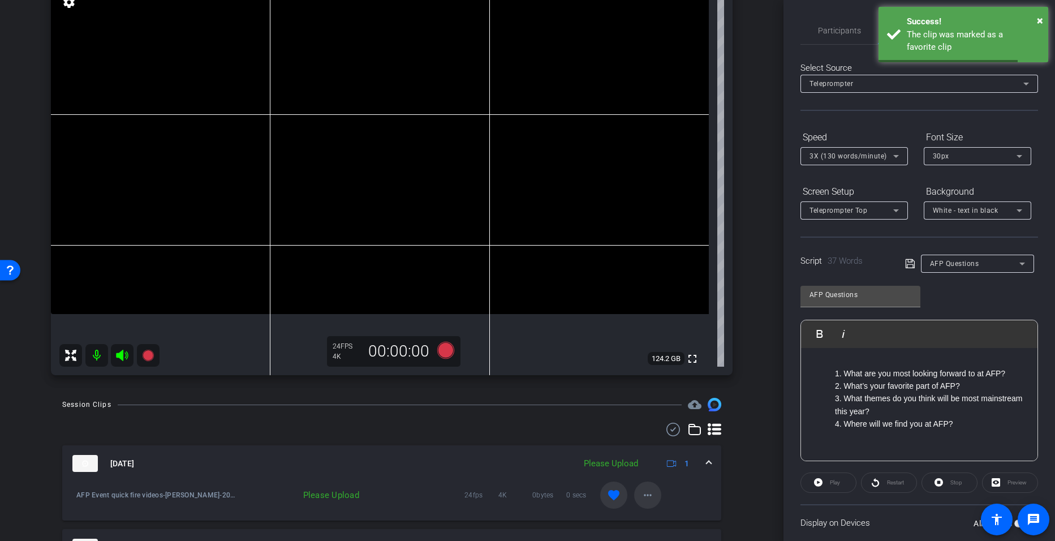
click at [648, 494] on mat-icon "more_horiz" at bounding box center [648, 495] width 14 height 14
click at [648, 444] on span "Upload" at bounding box center [660, 444] width 45 height 14
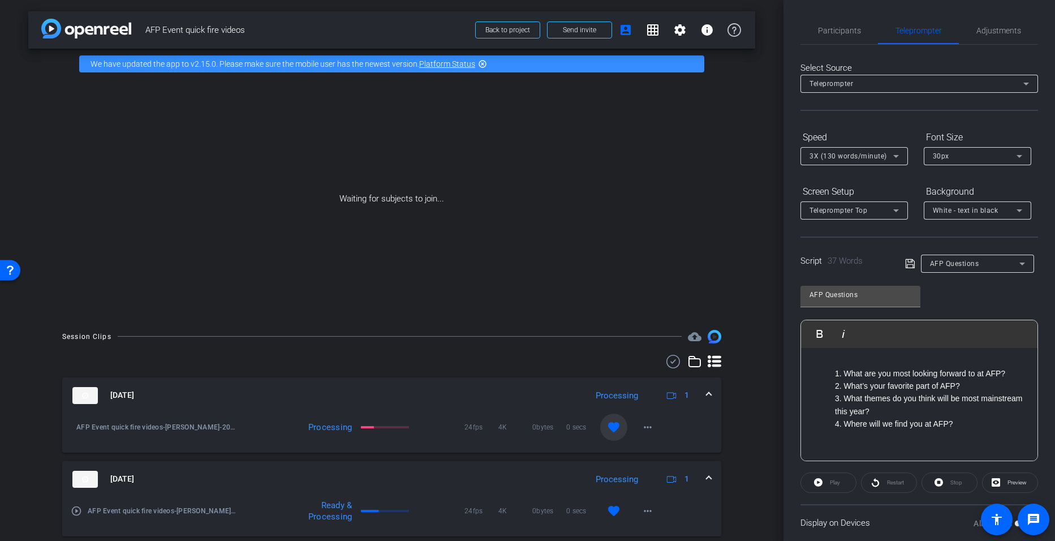
scroll to position [87, 0]
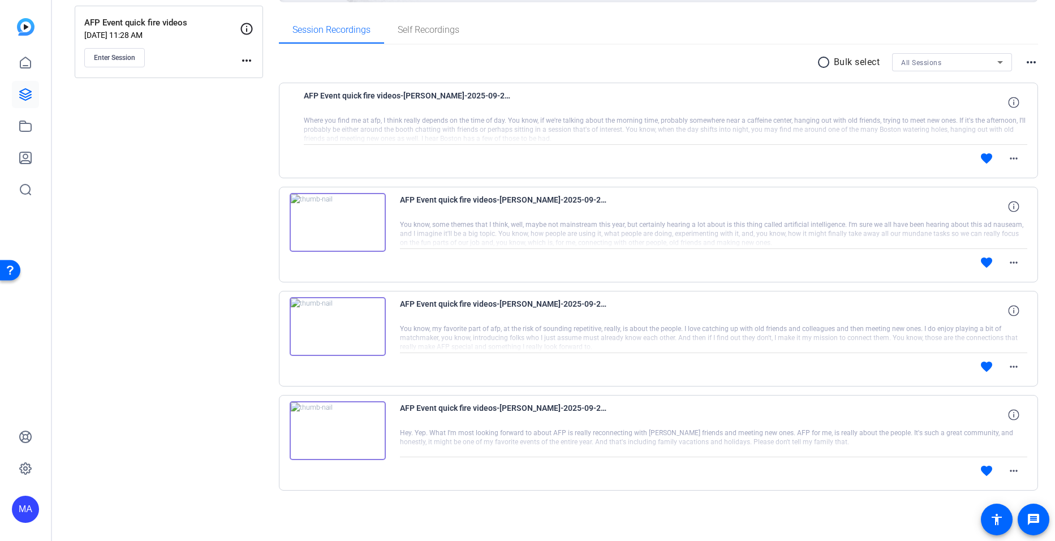
scroll to position [166, 0]
click at [1010, 471] on mat-icon "more_horiz" at bounding box center [1014, 471] width 14 height 14
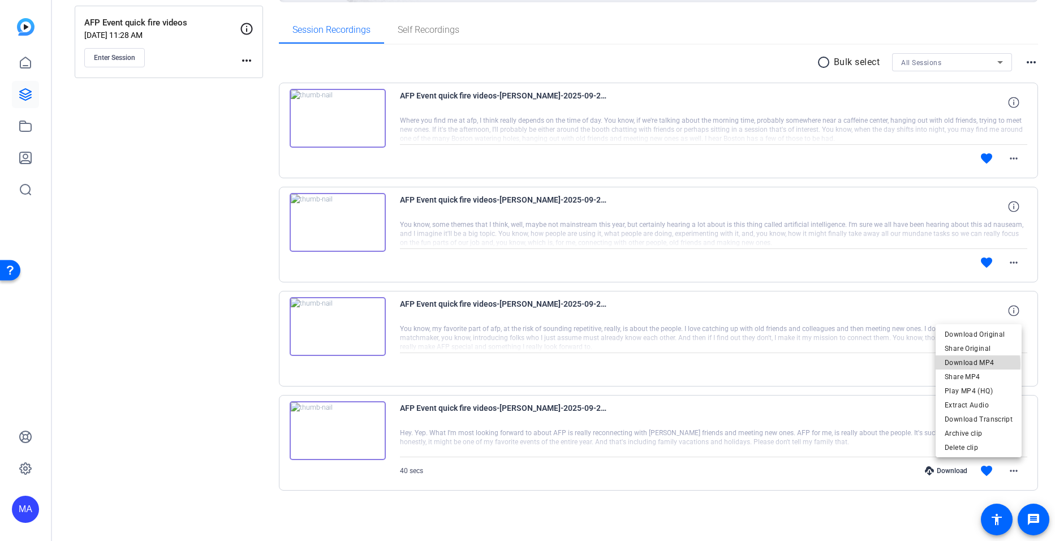
click at [965, 364] on span "Download MP4" at bounding box center [979, 363] width 68 height 14
click at [1011, 367] on mat-icon "more_horiz" at bounding box center [1014, 367] width 14 height 14
click at [807, 511] on div at bounding box center [527, 270] width 1055 height 541
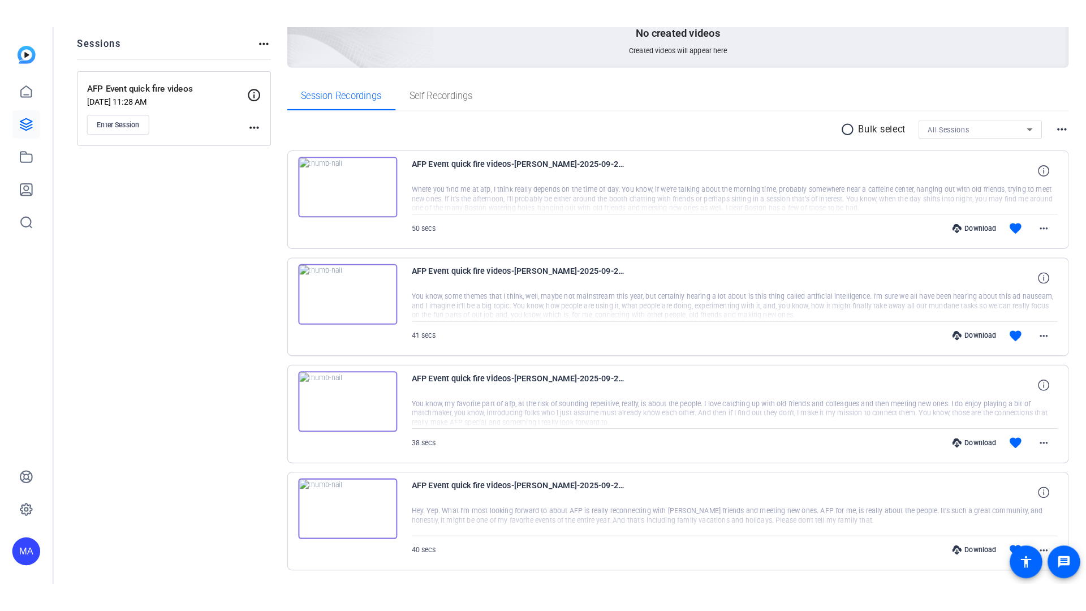
scroll to position [129, 0]
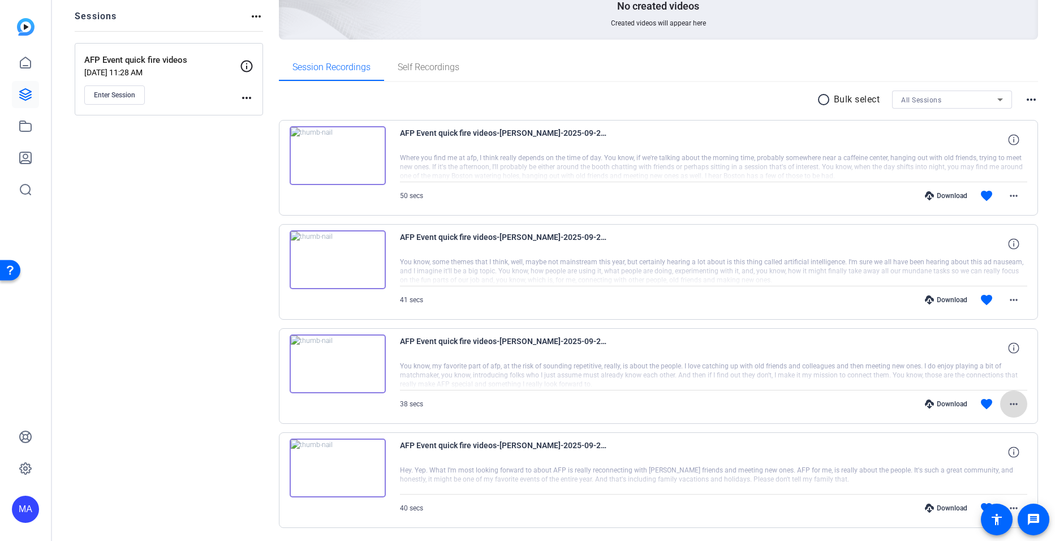
click at [1007, 402] on mat-icon "more_horiz" at bounding box center [1014, 404] width 14 height 14
click at [1008, 404] on div at bounding box center [527, 270] width 1055 height 541
click at [1008, 404] on mat-icon "more_horiz" at bounding box center [1014, 404] width 14 height 14
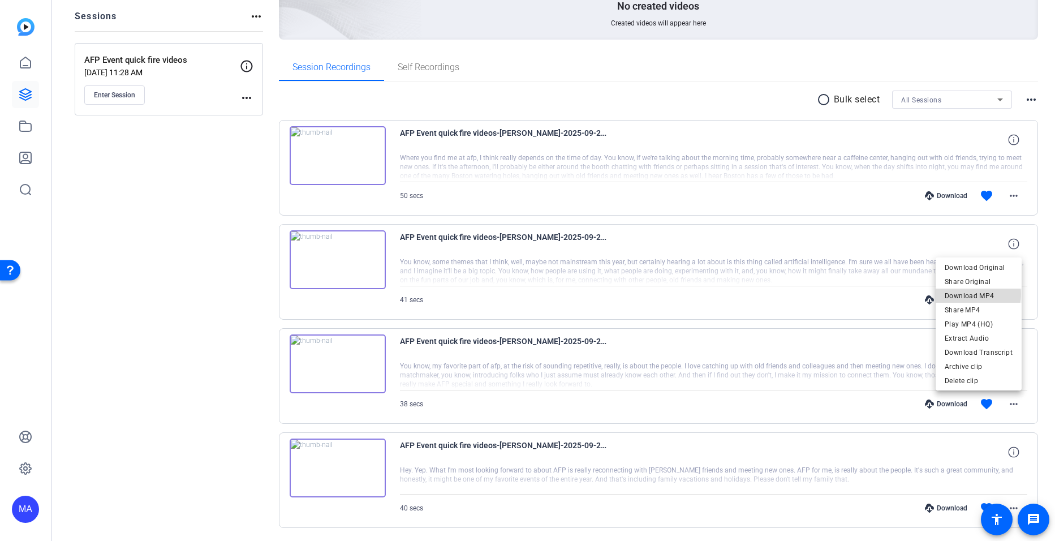
click at [979, 294] on span "Download MP4" at bounding box center [979, 296] width 68 height 14
click at [1007, 298] on mat-icon "more_horiz" at bounding box center [1014, 300] width 14 height 14
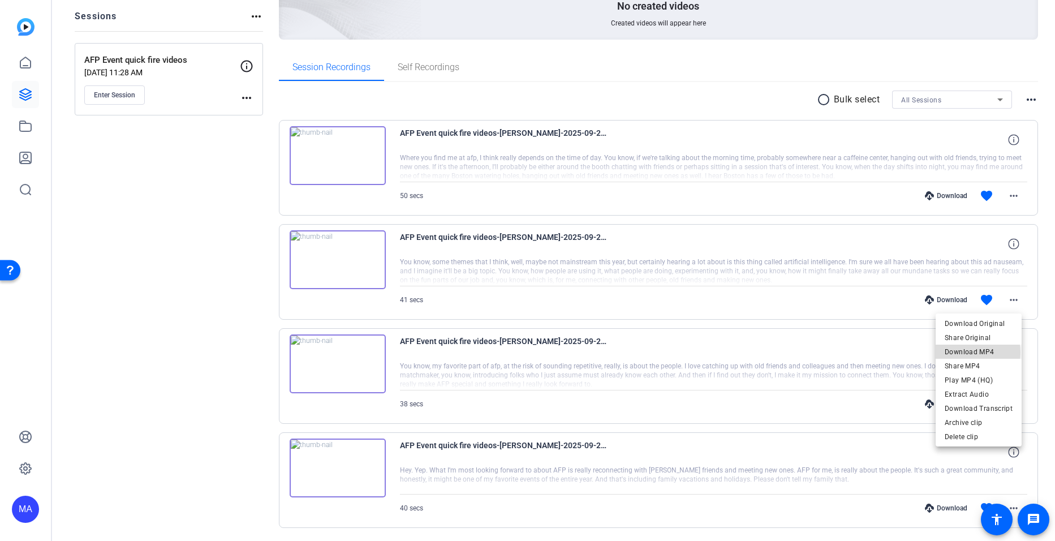
click at [968, 352] on span "Download MP4" at bounding box center [979, 352] width 68 height 14
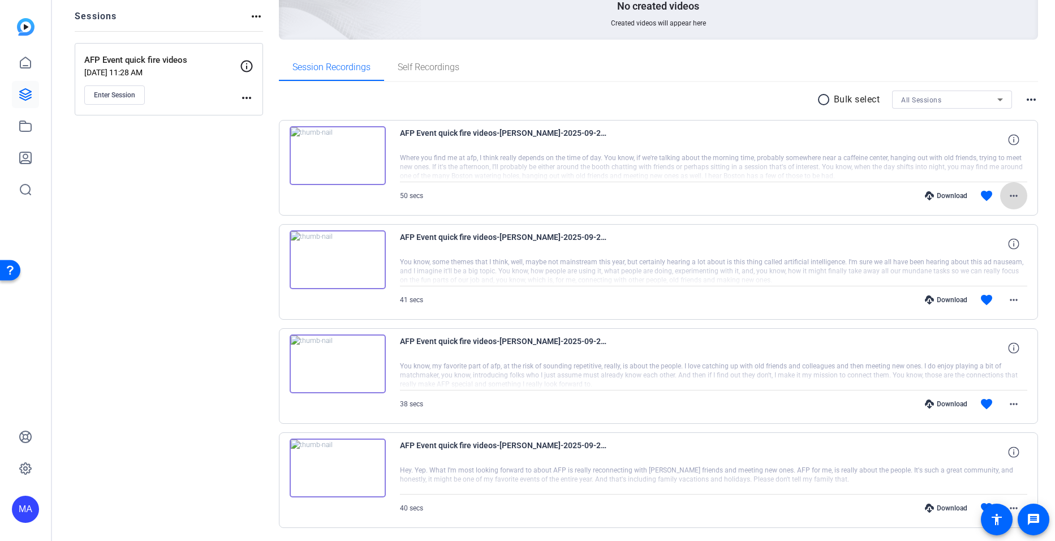
click at [1007, 196] on mat-icon "more_horiz" at bounding box center [1014, 196] width 14 height 14
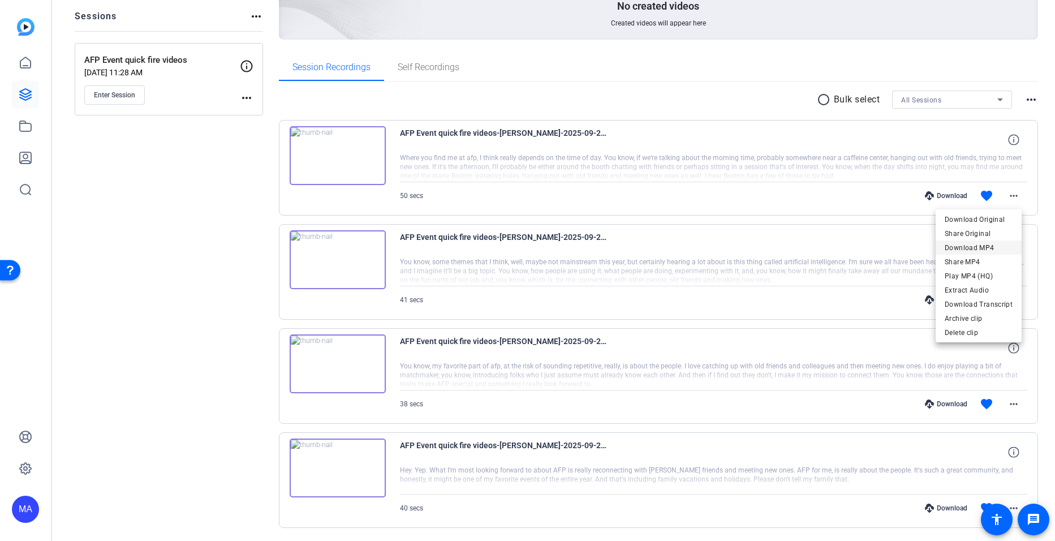
click at [977, 246] on span "Download MP4" at bounding box center [979, 248] width 68 height 14
click at [239, 380] on div "Sessions Scripts Sessions more_horiz AFP Event quick fire videos Sep 22, 2025 @…" at bounding box center [169, 258] width 188 height 611
click at [360, 456] on img at bounding box center [338, 467] width 96 height 59
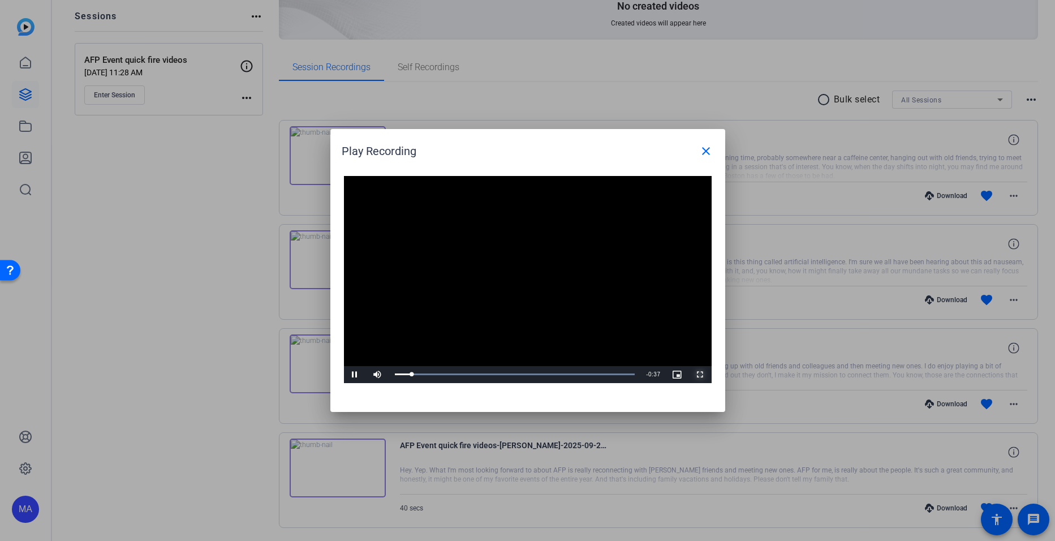
click at [701, 374] on span "Video Player" at bounding box center [700, 374] width 23 height 0
click at [354, 374] on span "Video Player" at bounding box center [355, 374] width 23 height 0
click at [424, 374] on div "Loaded : 100.00% 0:04 0:04" at bounding box center [515, 374] width 240 height 3
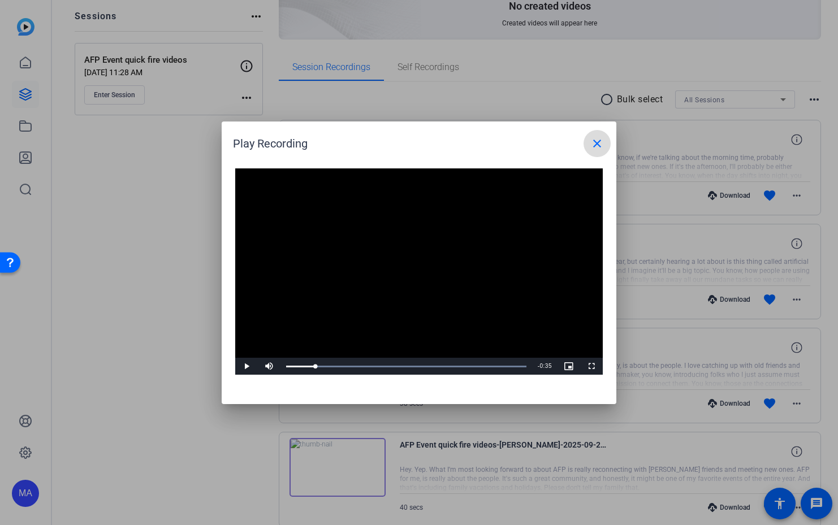
click at [598, 140] on mat-icon "close" at bounding box center [597, 144] width 14 height 14
